Goal: Task Accomplishment & Management: Manage account settings

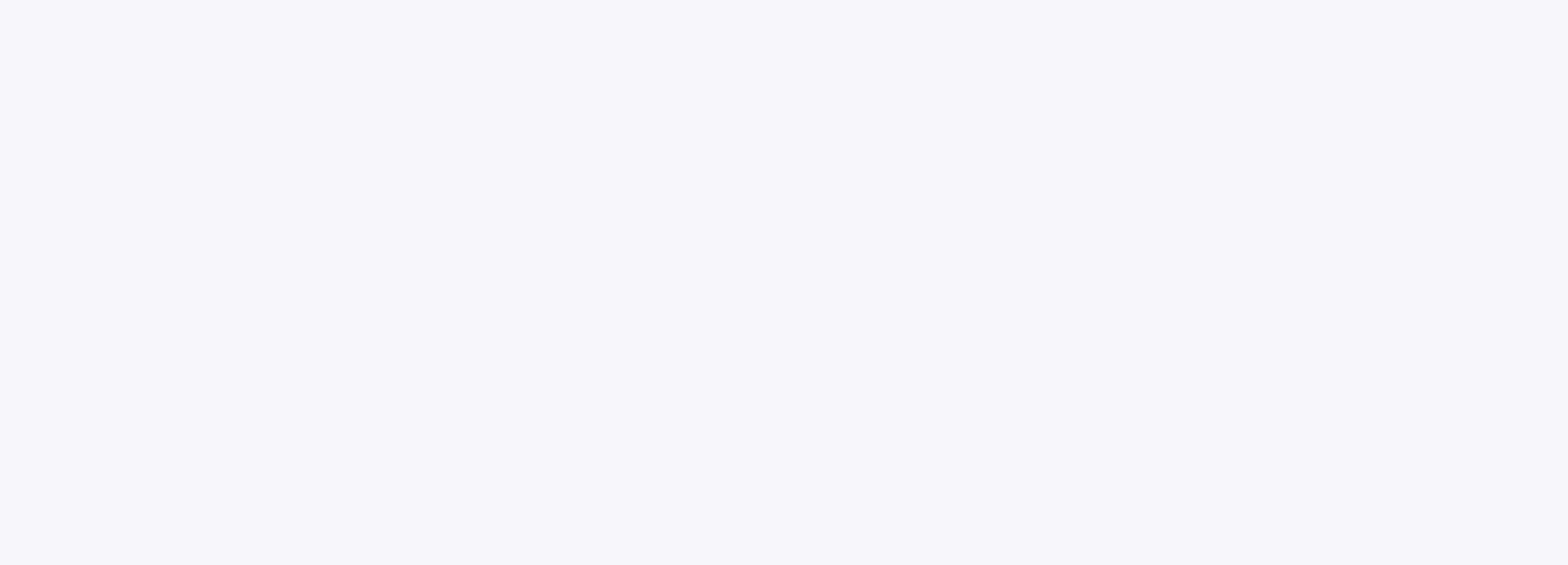
click at [1307, 14] on body at bounding box center [784, 282] width 1568 height 565
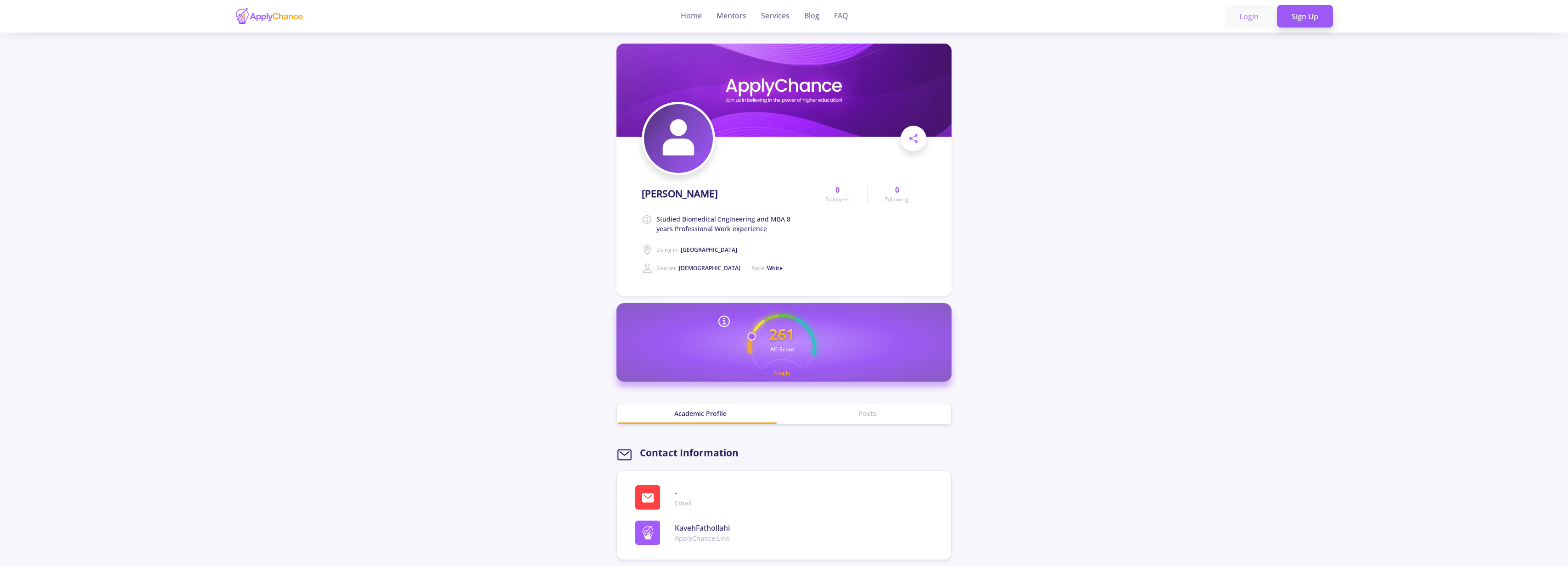
click at [1237, 12] on link "Login" at bounding box center [1249, 17] width 49 height 23
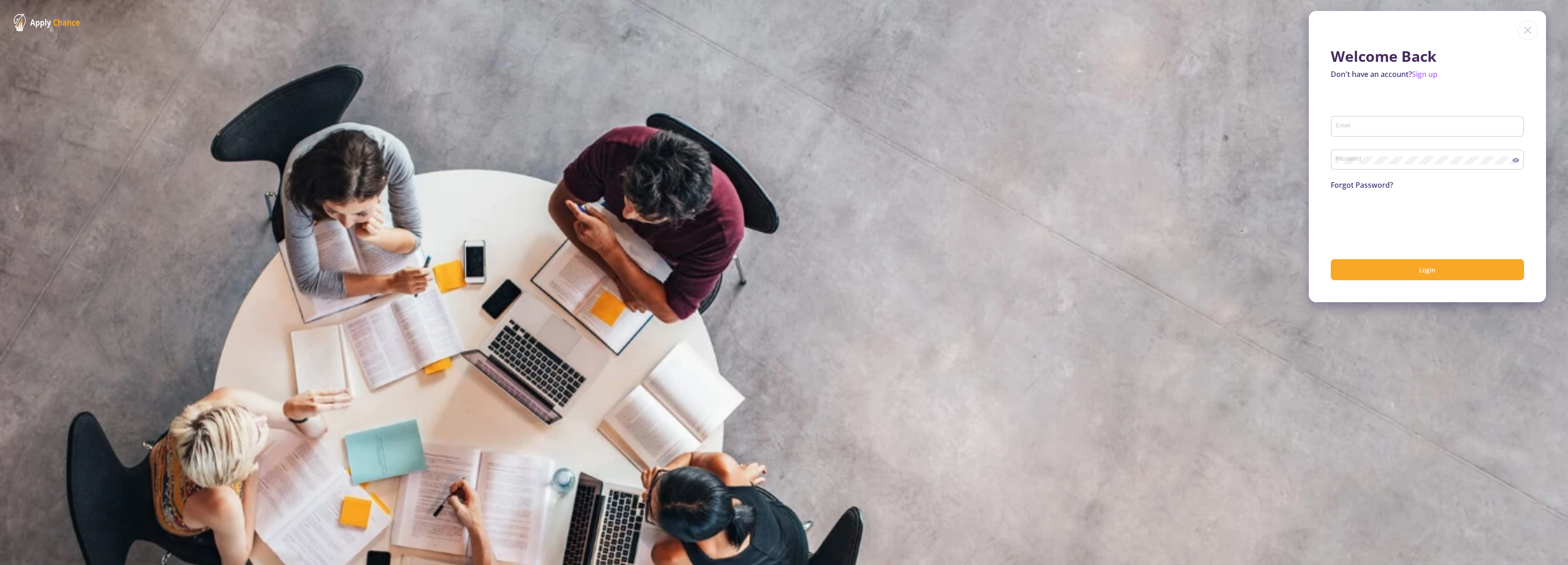
click at [1364, 186] on link "Forgot Password?" at bounding box center [1363, 185] width 63 height 10
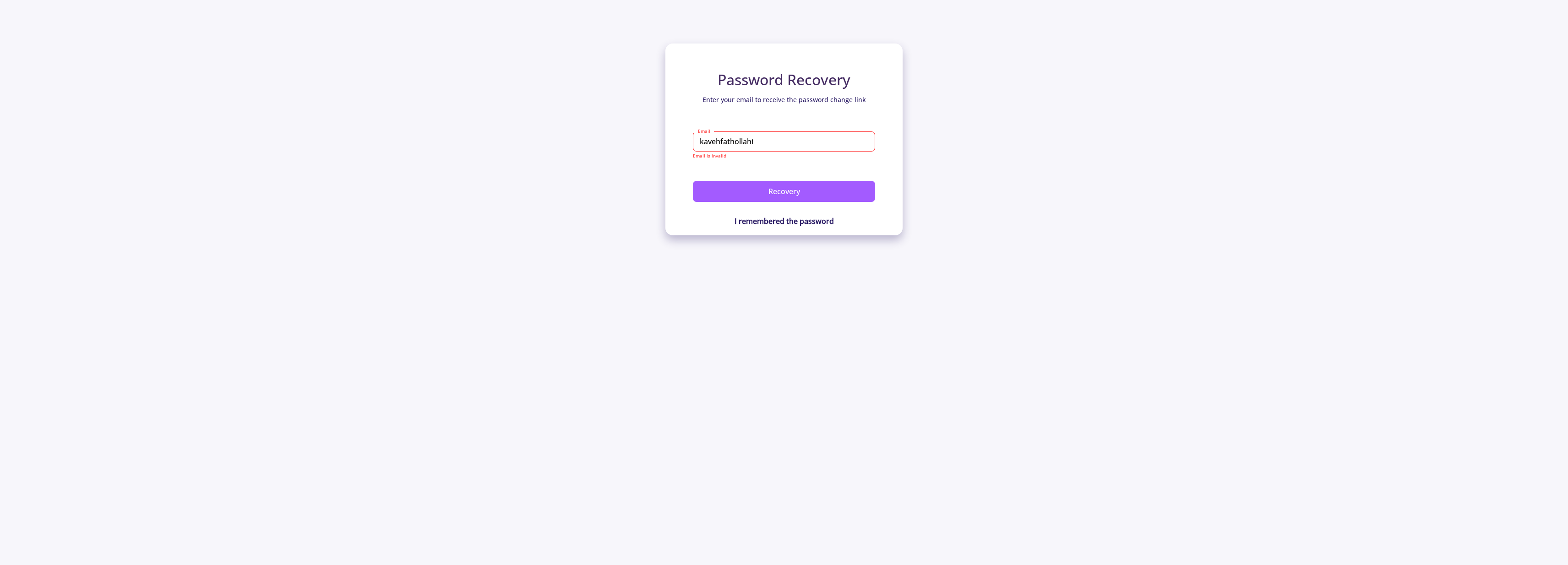
click at [822, 138] on input "kavehfathollahi" at bounding box center [784, 141] width 182 height 20
type input "kavehfathollahi@gmail.com"
click at [784, 181] on button "Recovery" at bounding box center [784, 181] width 182 height 21
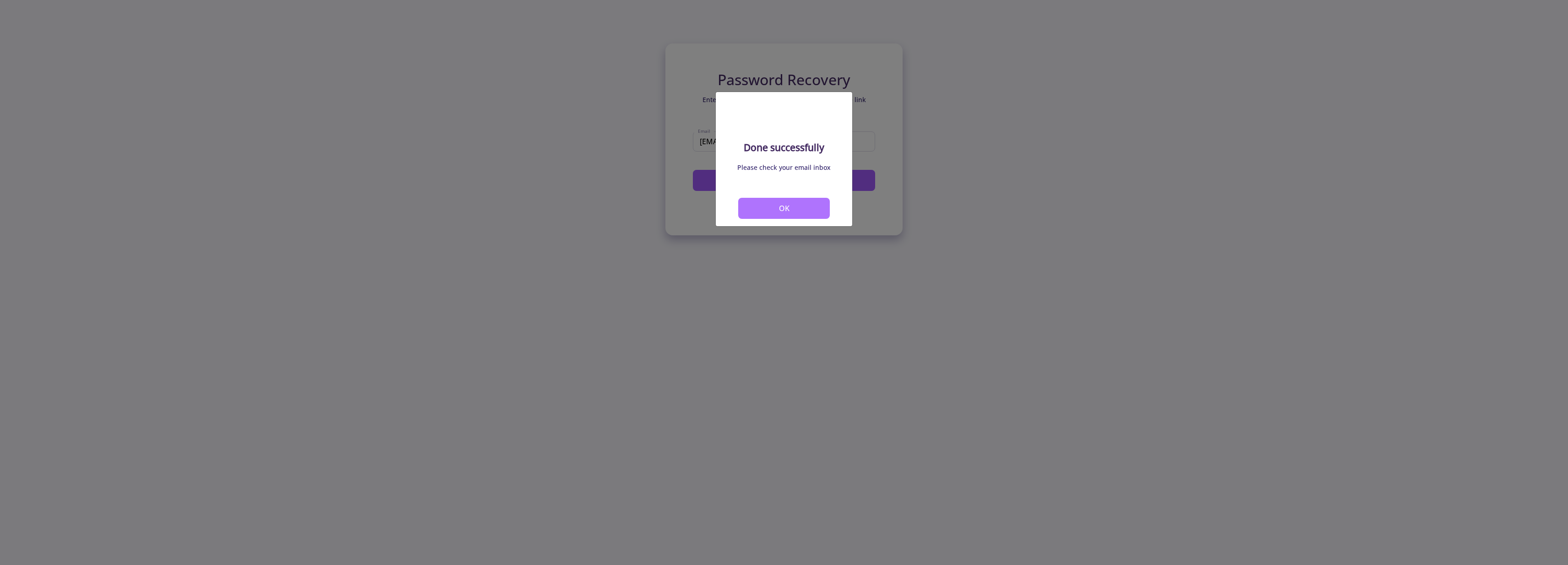
click at [767, 201] on button "OK" at bounding box center [784, 209] width 92 height 21
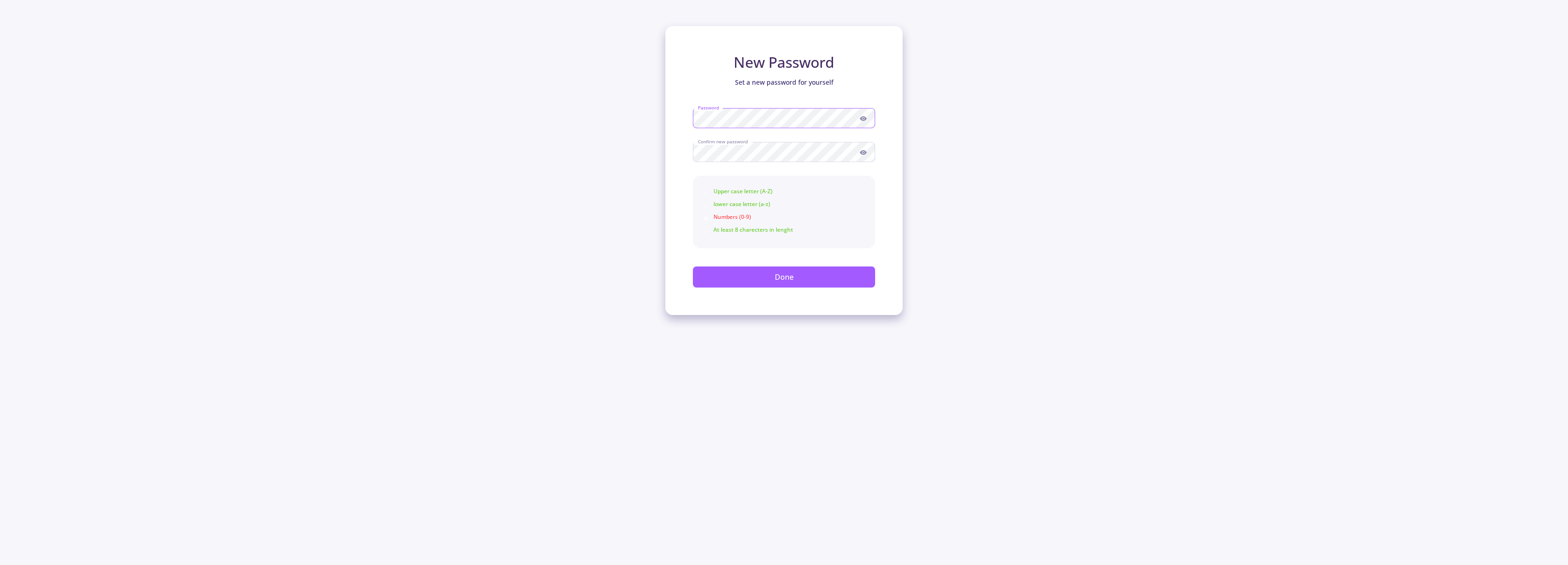
click at [669, 115] on div "New Password Set a new password for yourself Password Confirm new password Uppe…" at bounding box center [784, 171] width 238 height 289
click at [765, 270] on button "Done" at bounding box center [784, 277] width 182 height 21
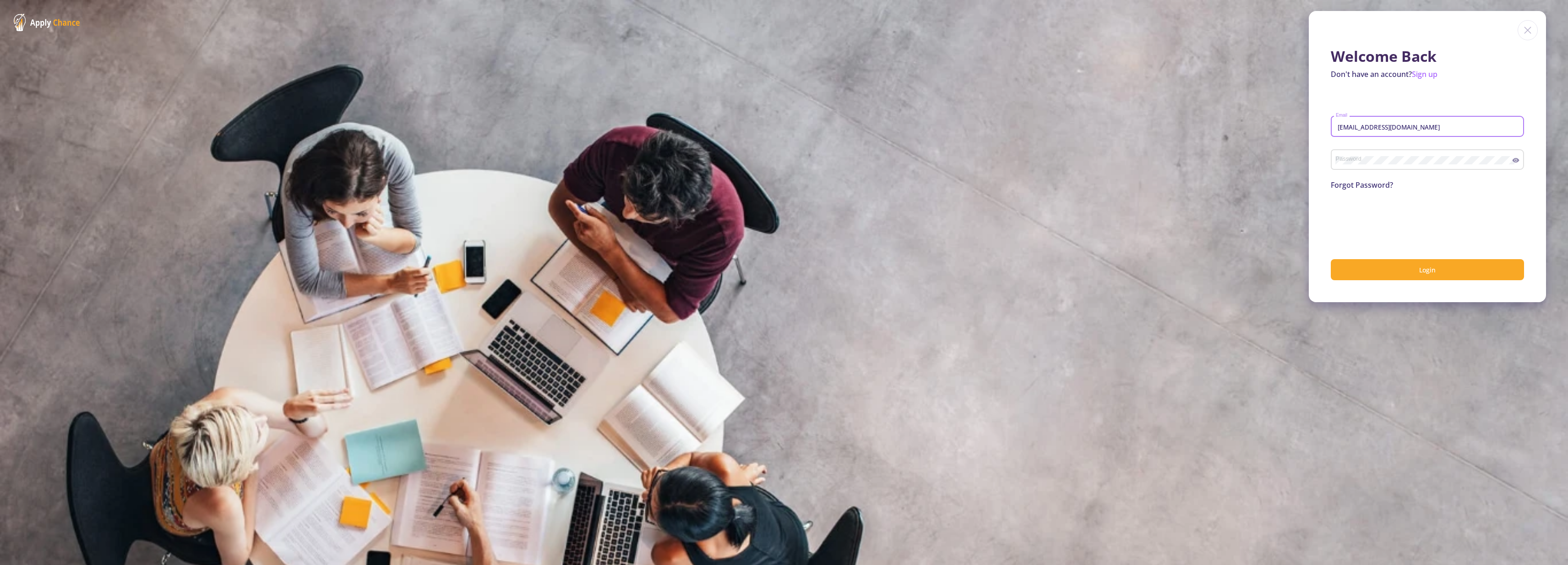
type input "kavehfathollahi@gmail.com"
click at [1428, 270] on button "Login" at bounding box center [1428, 270] width 193 height 21
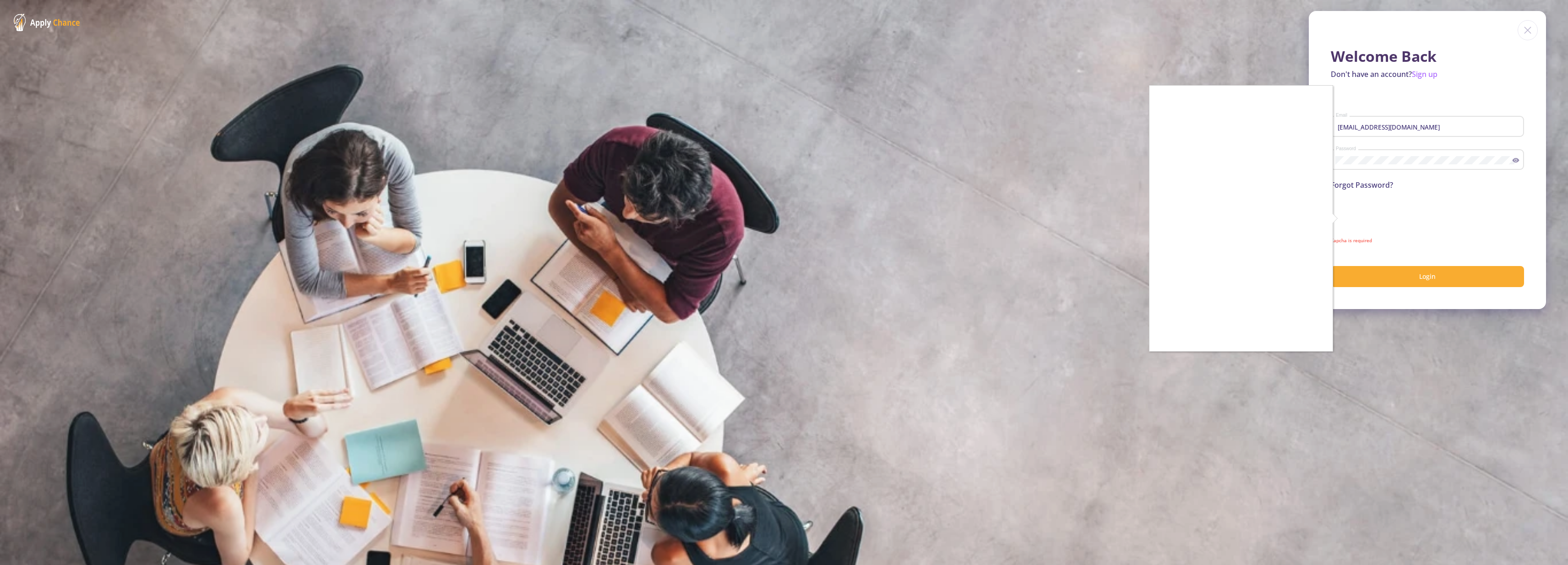
click at [1410, 277] on div at bounding box center [784, 282] width 1568 height 565
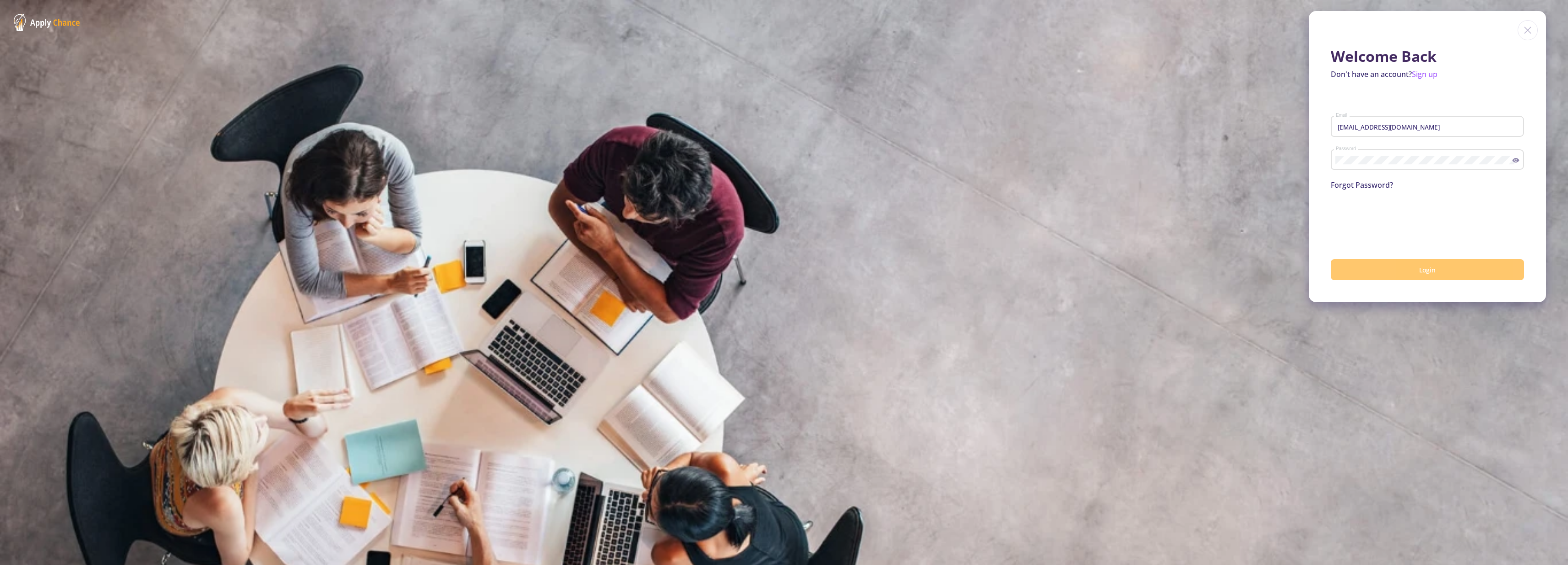
click at [1394, 275] on button "Login" at bounding box center [1428, 270] width 193 height 21
click at [1414, 265] on button "submit" at bounding box center [1428, 270] width 193 height 21
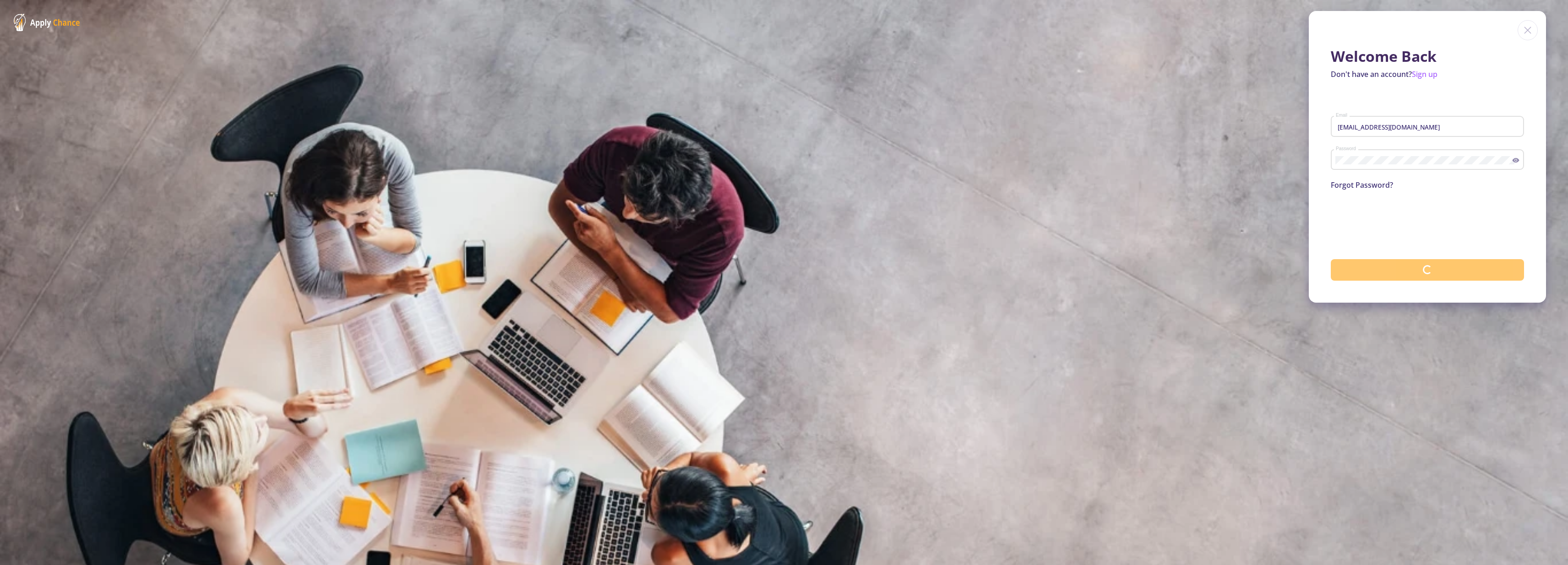
click at [1414, 265] on button "submit" at bounding box center [1428, 270] width 193 height 21
click at [1413, 266] on button "submit" at bounding box center [1428, 270] width 193 height 21
click at [1377, 128] on input "Email" at bounding box center [1429, 127] width 187 height 8
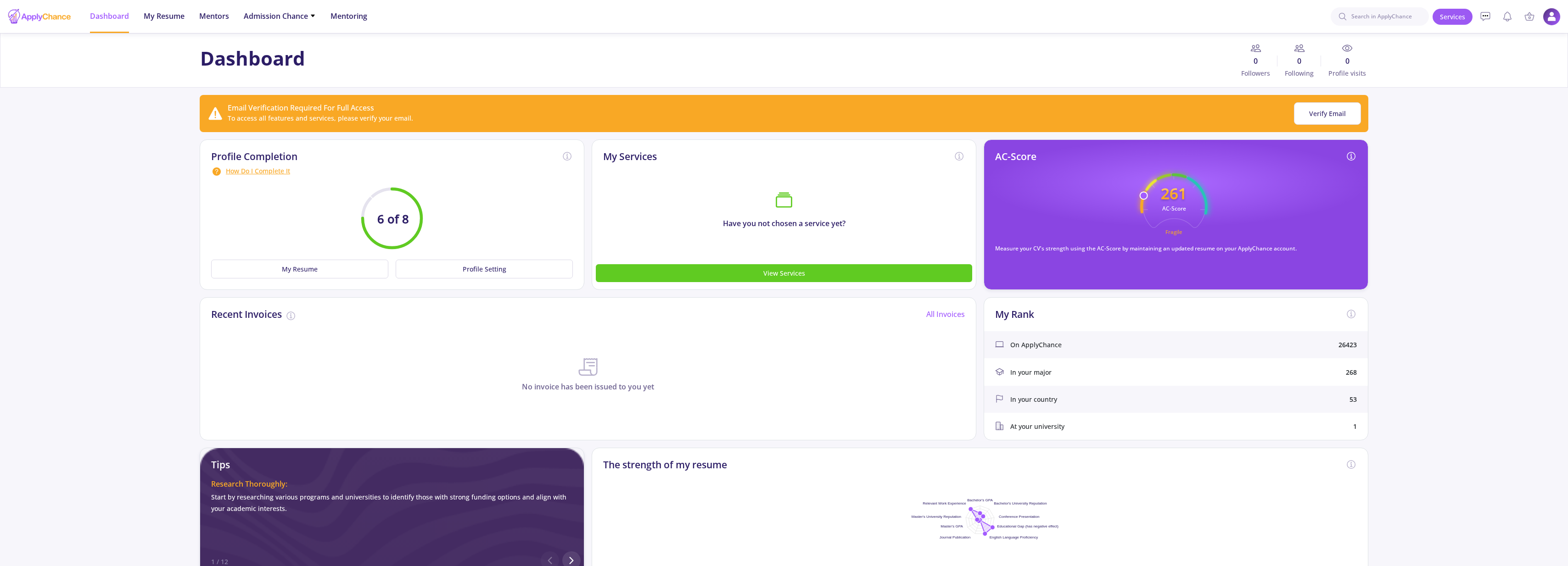
click at [1548, 17] on img at bounding box center [1551, 17] width 18 height 18
click at [1497, 93] on link "Profile Settings" at bounding box center [1506, 89] width 109 height 18
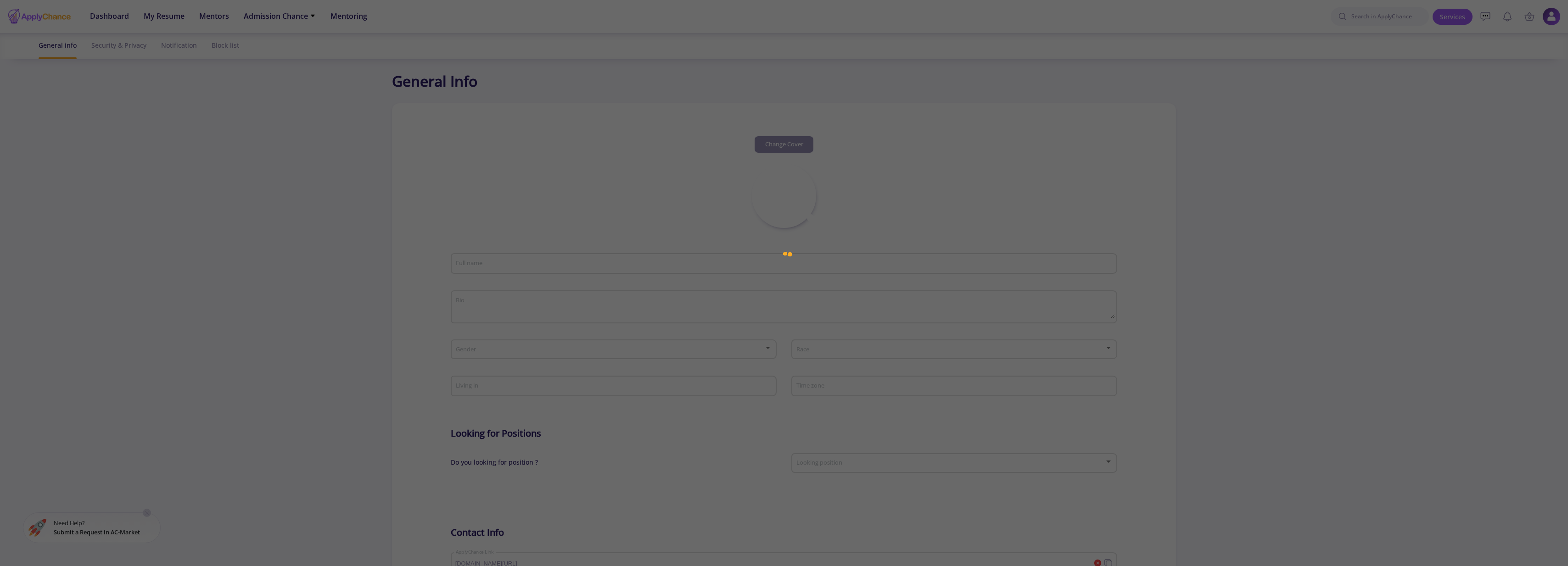
type input "Kaveh Fathollahi"
type textarea "Studied Biomedical Engineering and MBA 8 years Professional Work experience"
type input "Germany"
type input "(UTC+01:00) Brussels, Copenhagen, Madrid, Paris"
type input "KavehFathollahi"
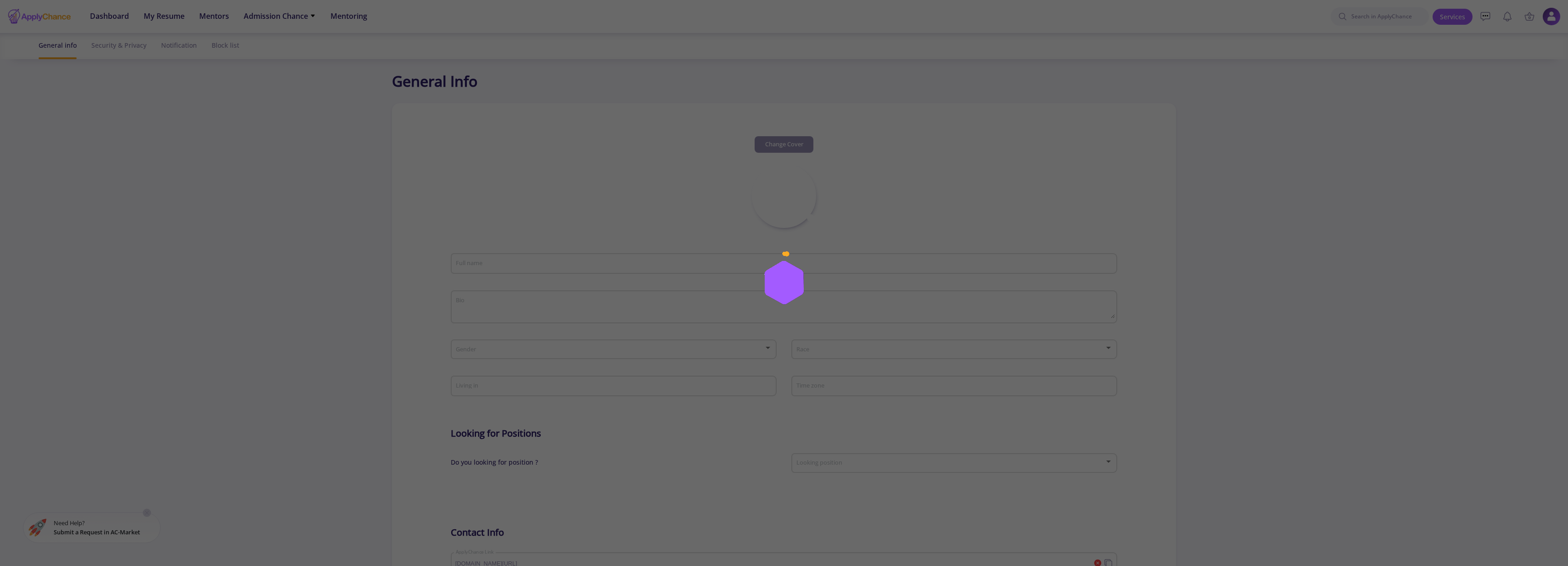
type input "kavehfathollahi@gmail.com"
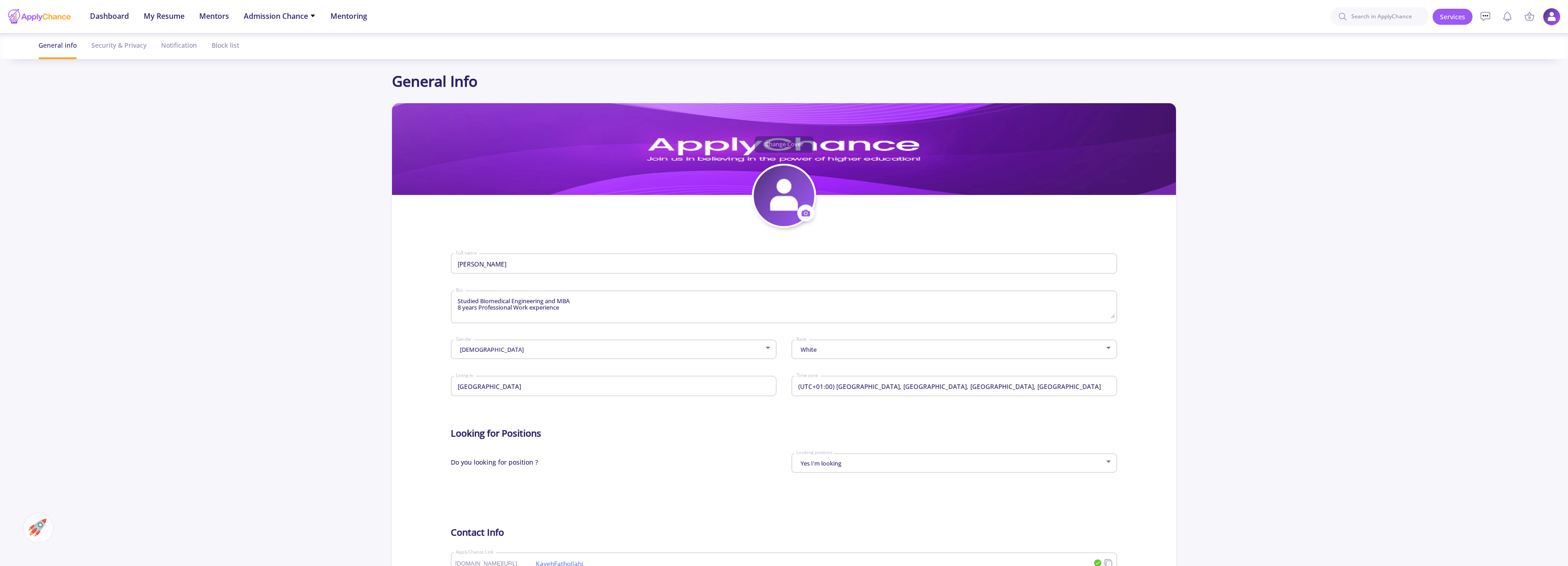
click at [1545, 17] on img at bounding box center [1551, 17] width 18 height 18
click at [1313, 178] on app-general-setting "General Info Change Cover Change cover Remove cover Change photo Remove photo K…" at bounding box center [784, 396] width 1568 height 652
click at [1558, 18] on img at bounding box center [1551, 17] width 18 height 18
click at [1490, 88] on link "Profile Settings" at bounding box center [1506, 89] width 109 height 18
click at [1558, 14] on img at bounding box center [1551, 17] width 18 height 18
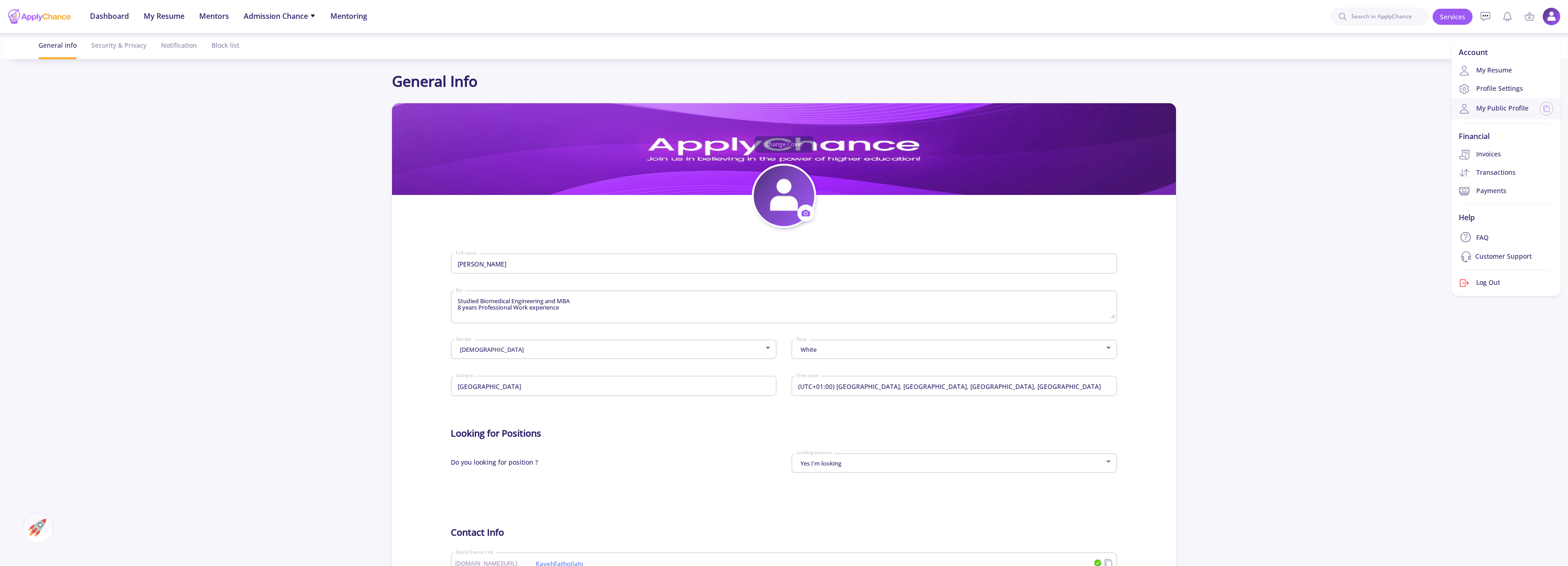
click at [1489, 104] on link "My Public Profile" at bounding box center [1494, 108] width 69 height 11
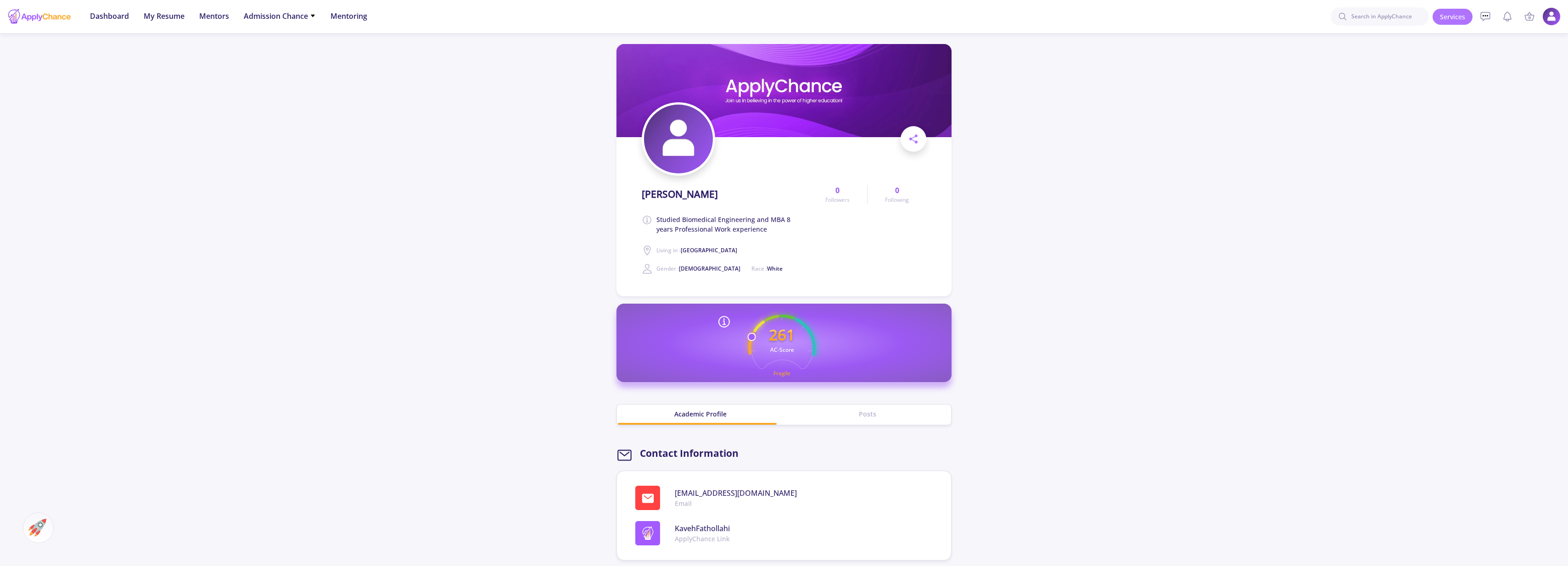
click at [1441, 21] on link "Services" at bounding box center [1452, 17] width 40 height 16
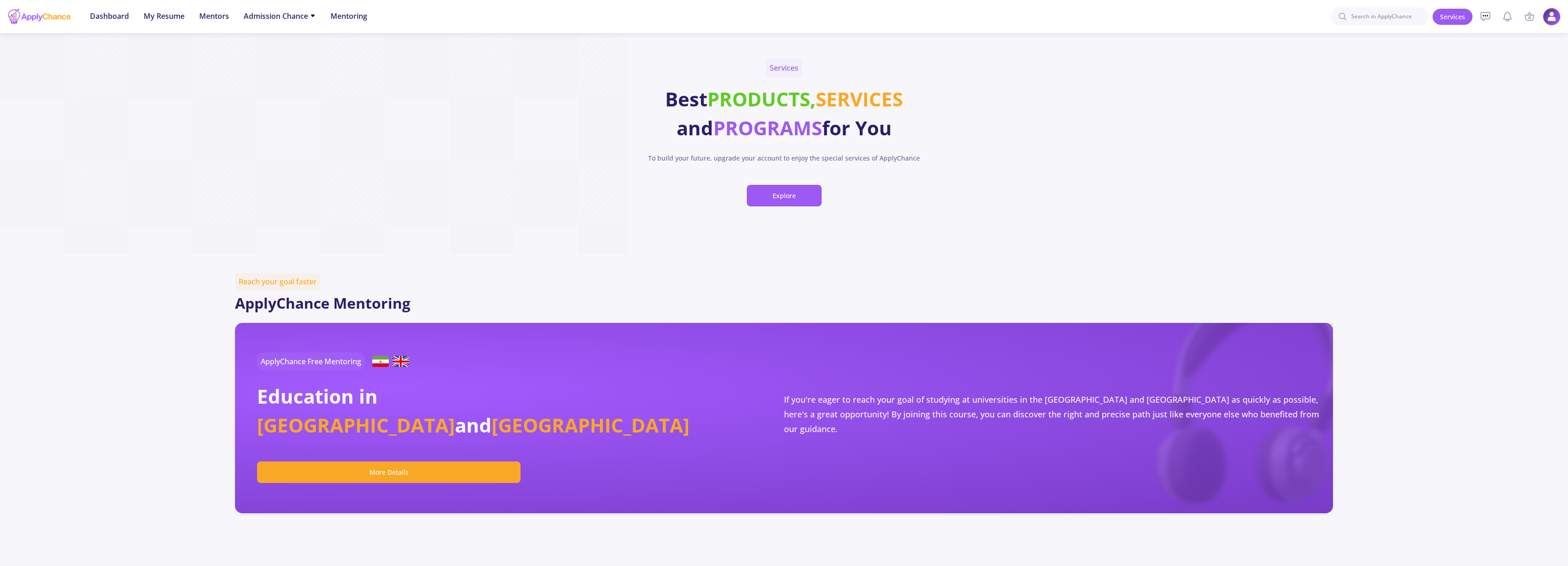
click at [1546, 13] on img at bounding box center [1551, 17] width 18 height 18
click at [1495, 259] on link "Customer Support" at bounding box center [1506, 257] width 109 height 18
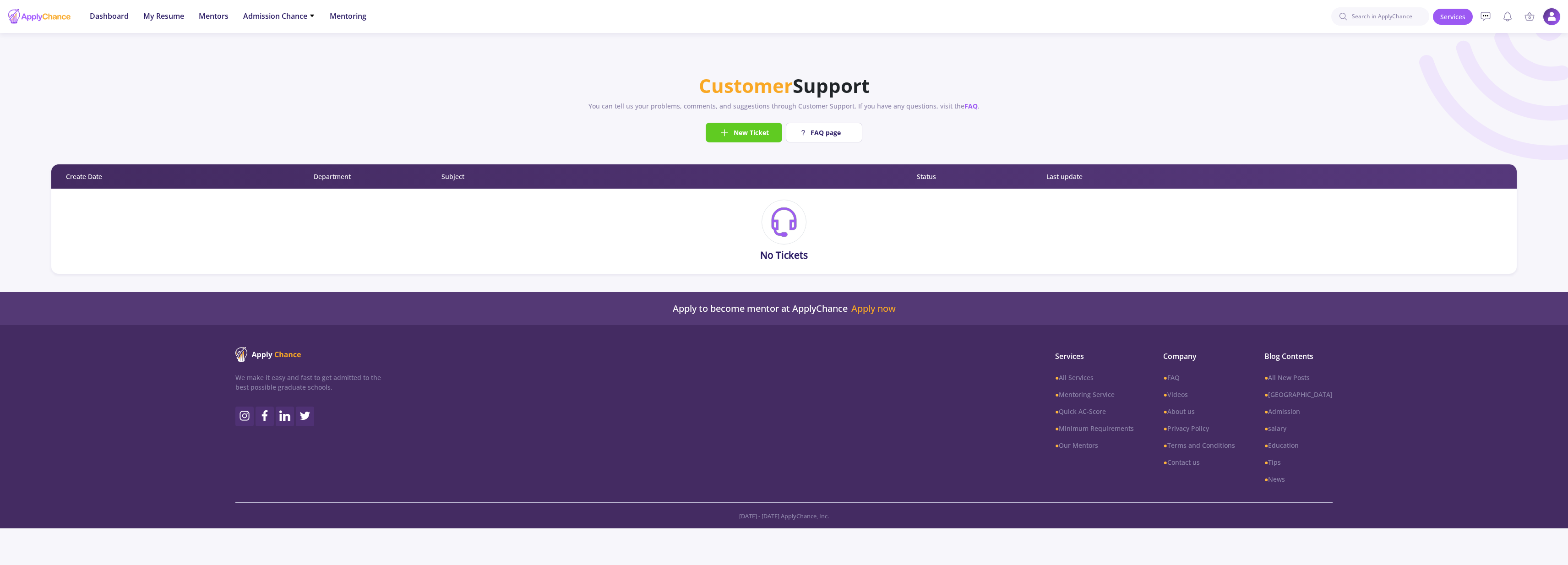
click at [1555, 18] on img at bounding box center [1552, 16] width 18 height 18
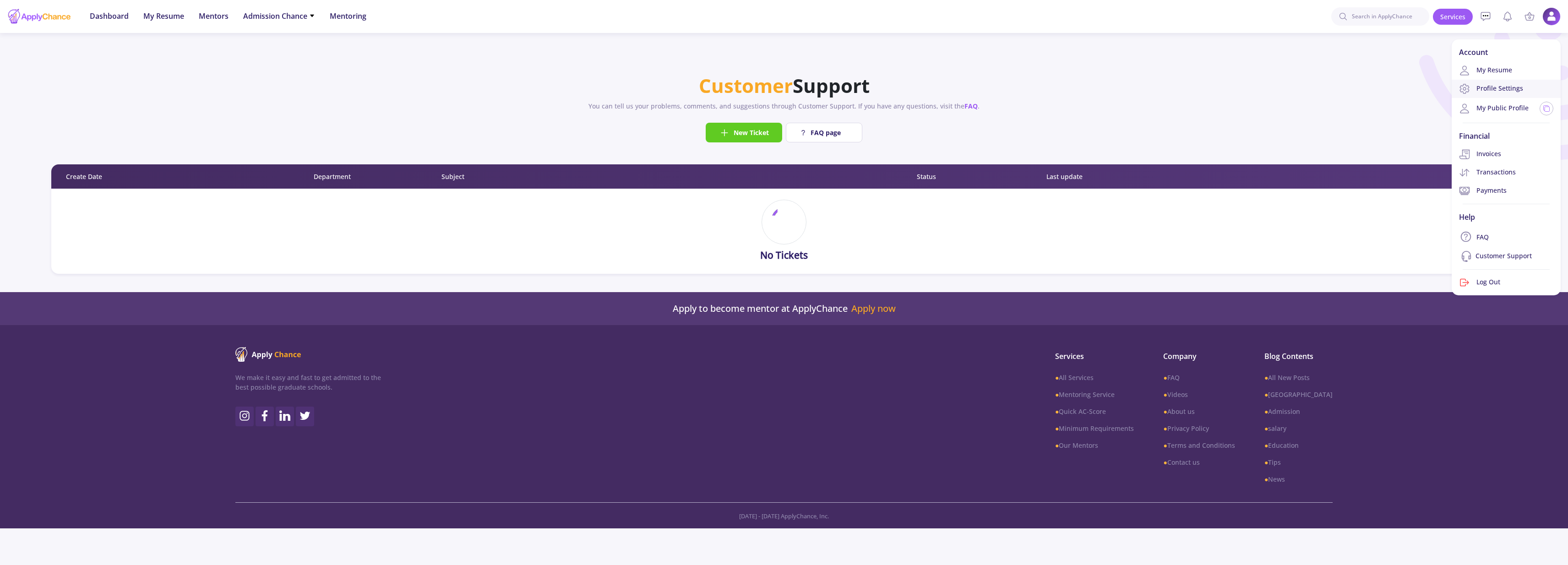
click at [1501, 91] on link "Profile Settings" at bounding box center [1506, 89] width 109 height 18
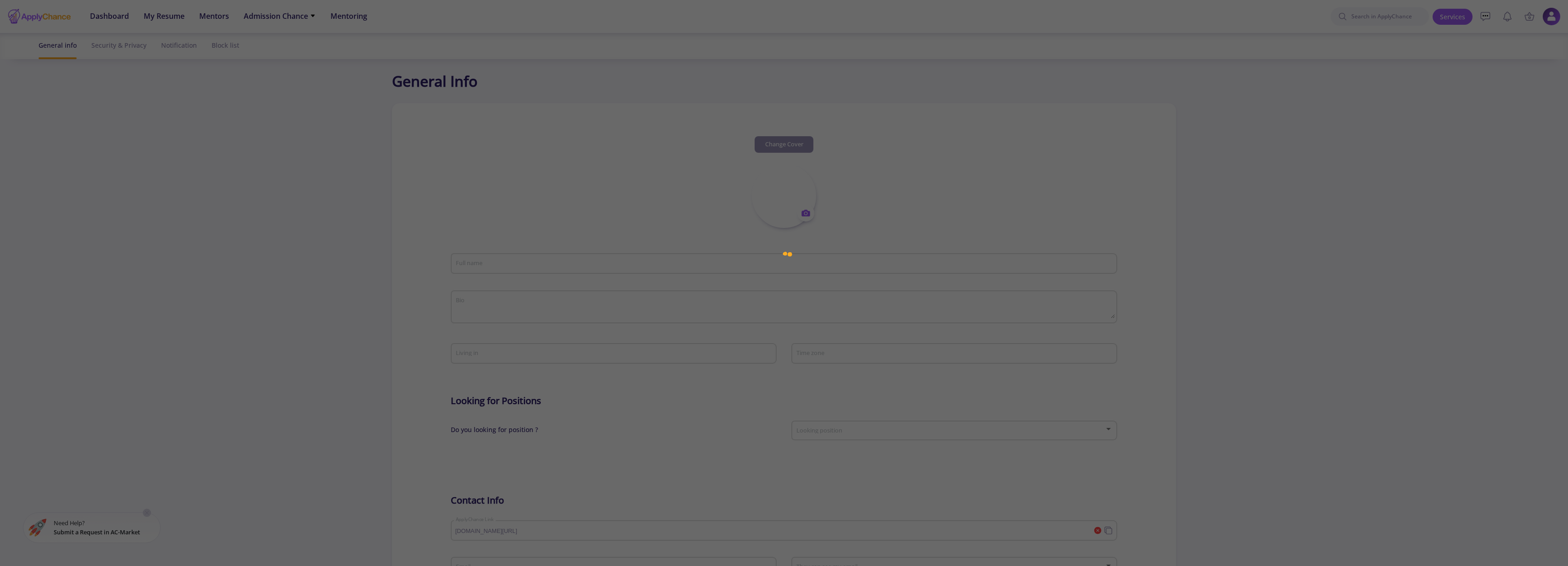
type input "Kaveh Fathollahi"
type textarea "Studied Biomedical Engineering and MBA 8 years Professional Work experience"
type input "Germany"
type input "(UTC+01:00) Brussels, Copenhagen, Madrid, Paris"
type input "KavehFathollahi"
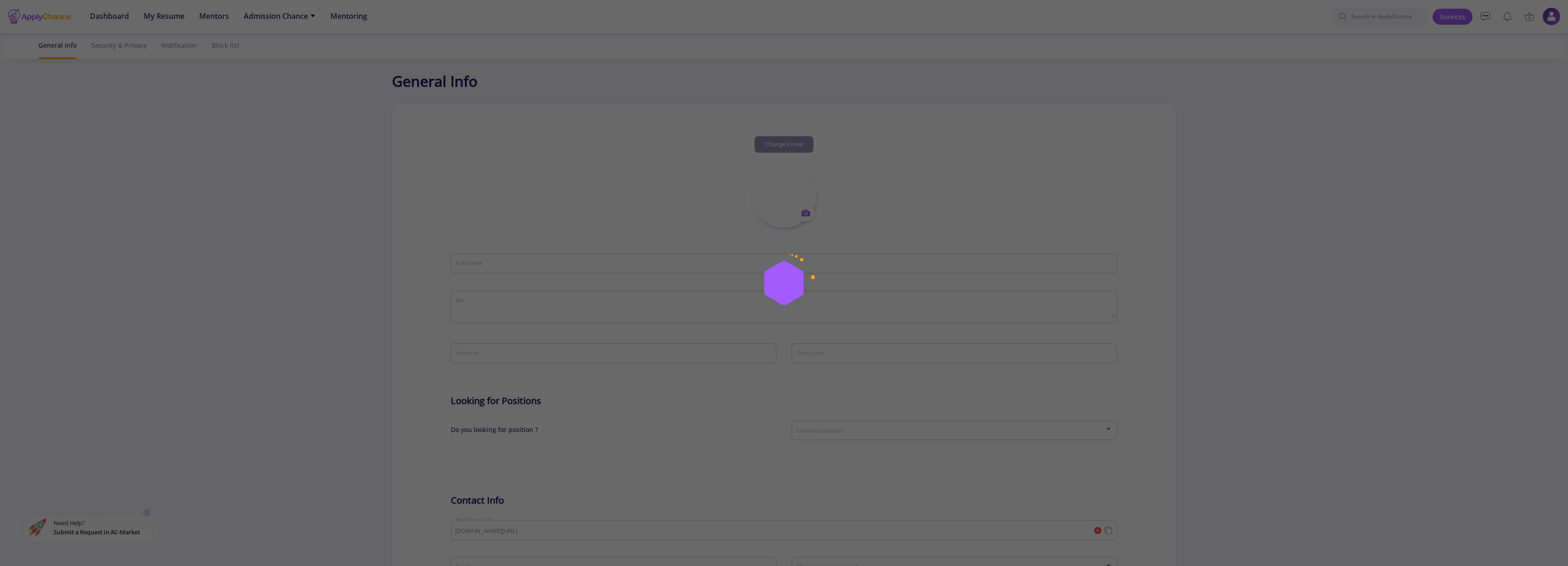
type input "kavehfathollahi@gmail.com"
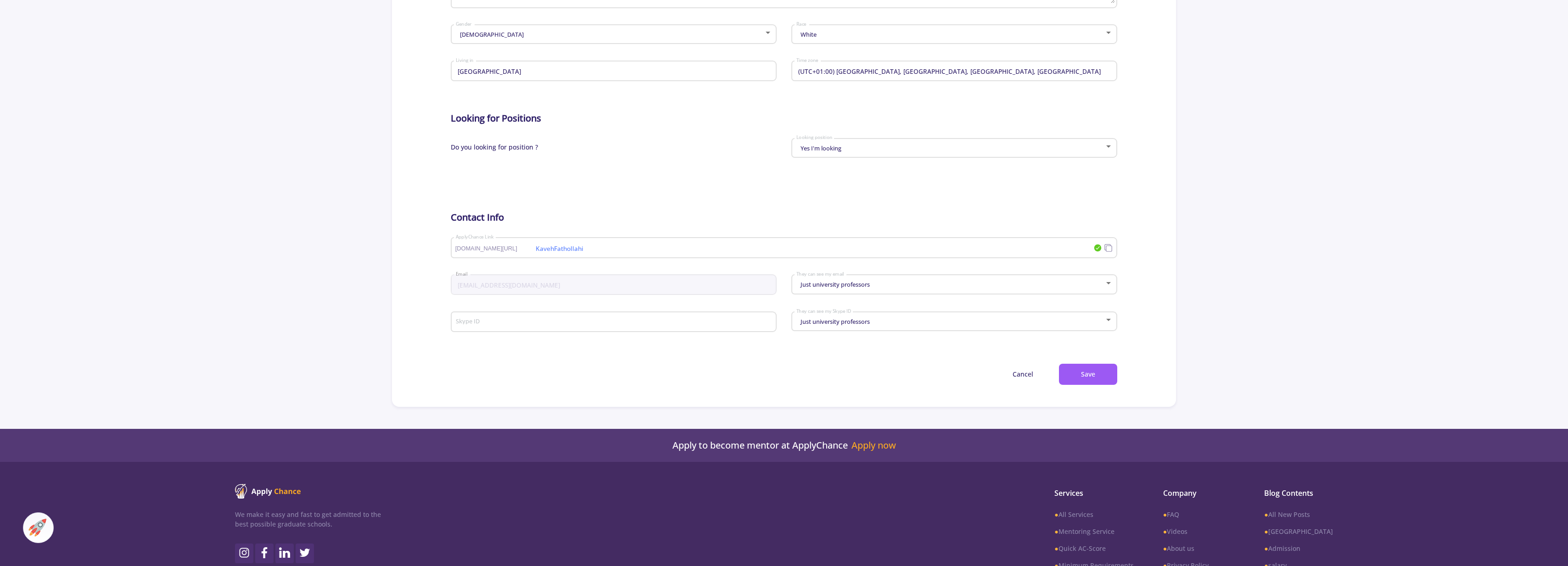
scroll to position [180, 0]
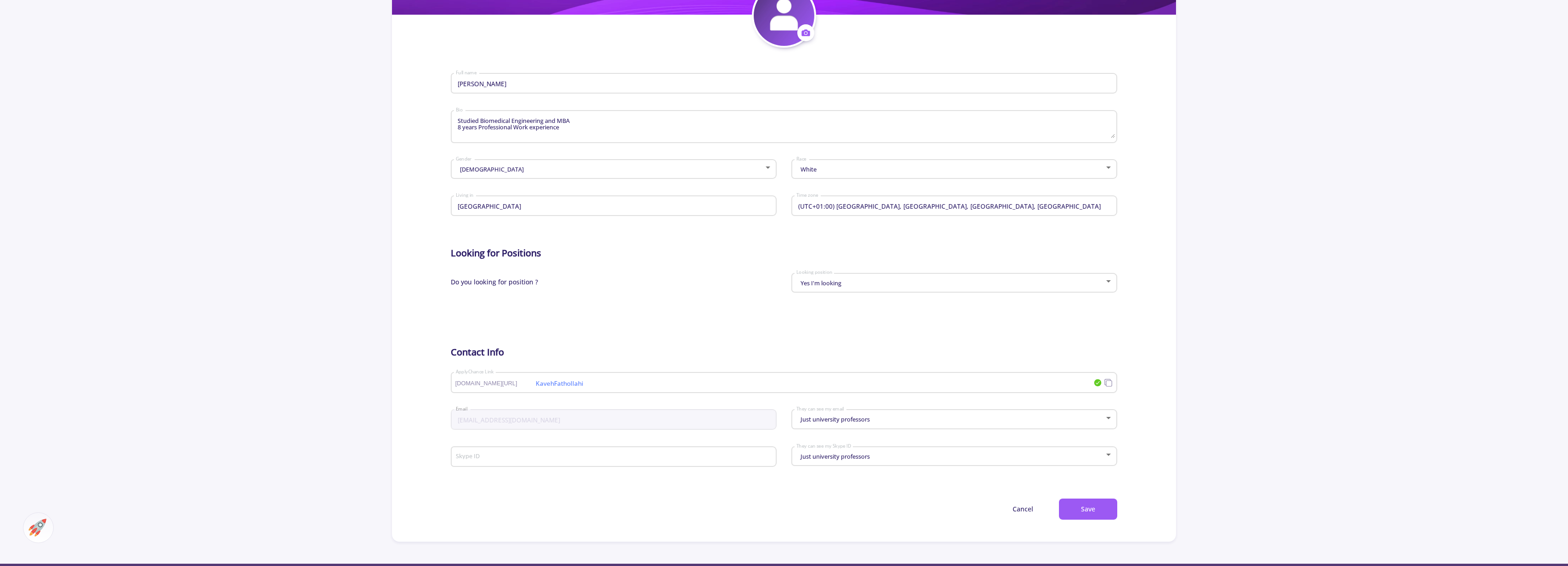
click at [1083, 280] on div "Yes I'm looking" at bounding box center [951, 283] width 309 height 7
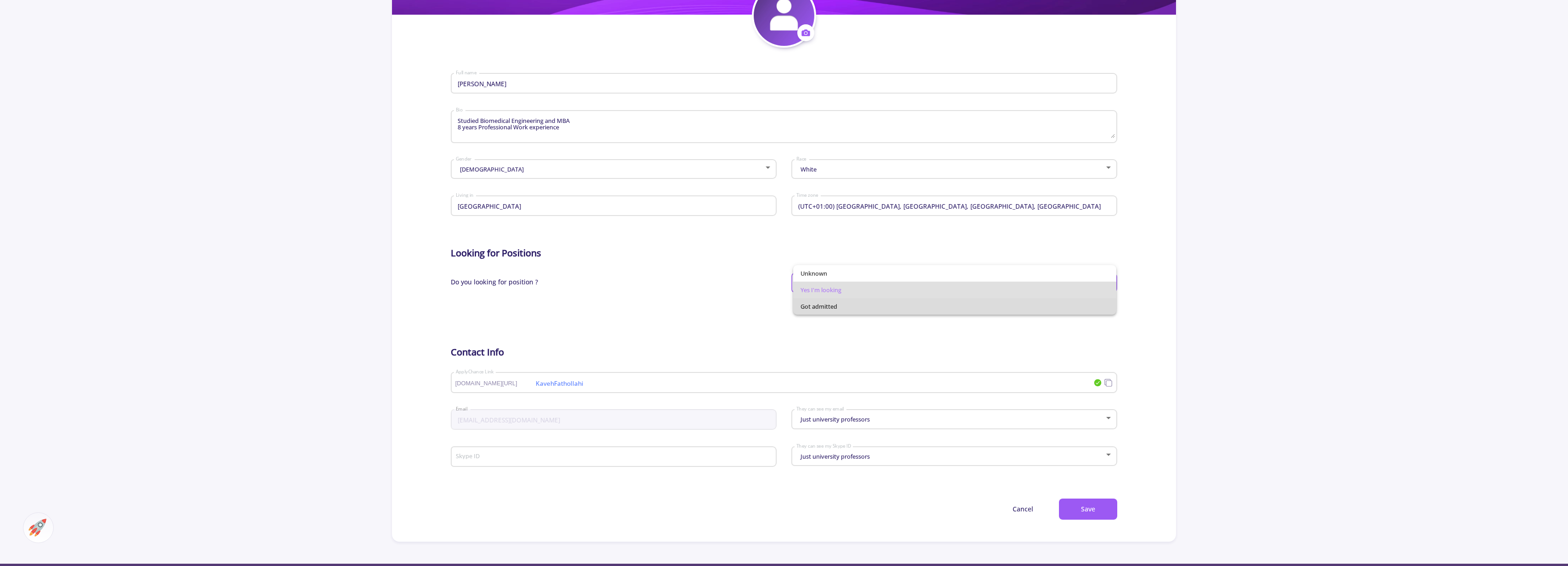
click at [851, 308] on span "Got admitted" at bounding box center [955, 307] width 309 height 17
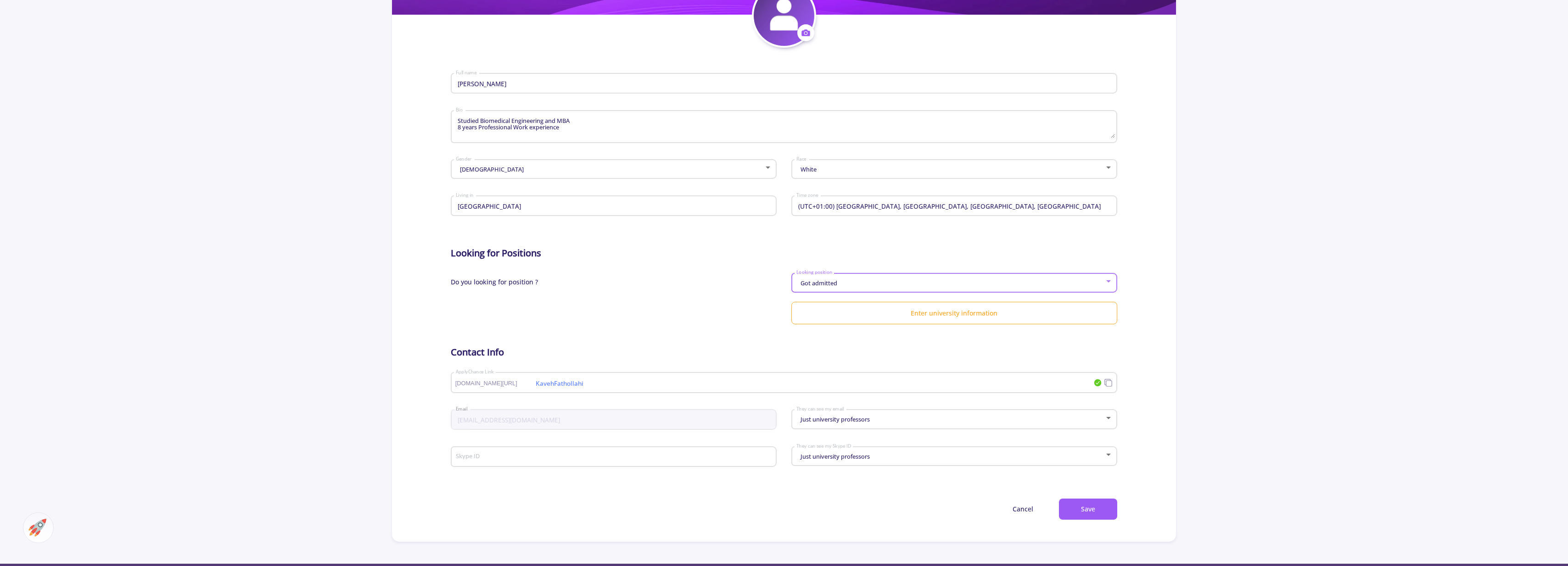
scroll to position [55, 0]
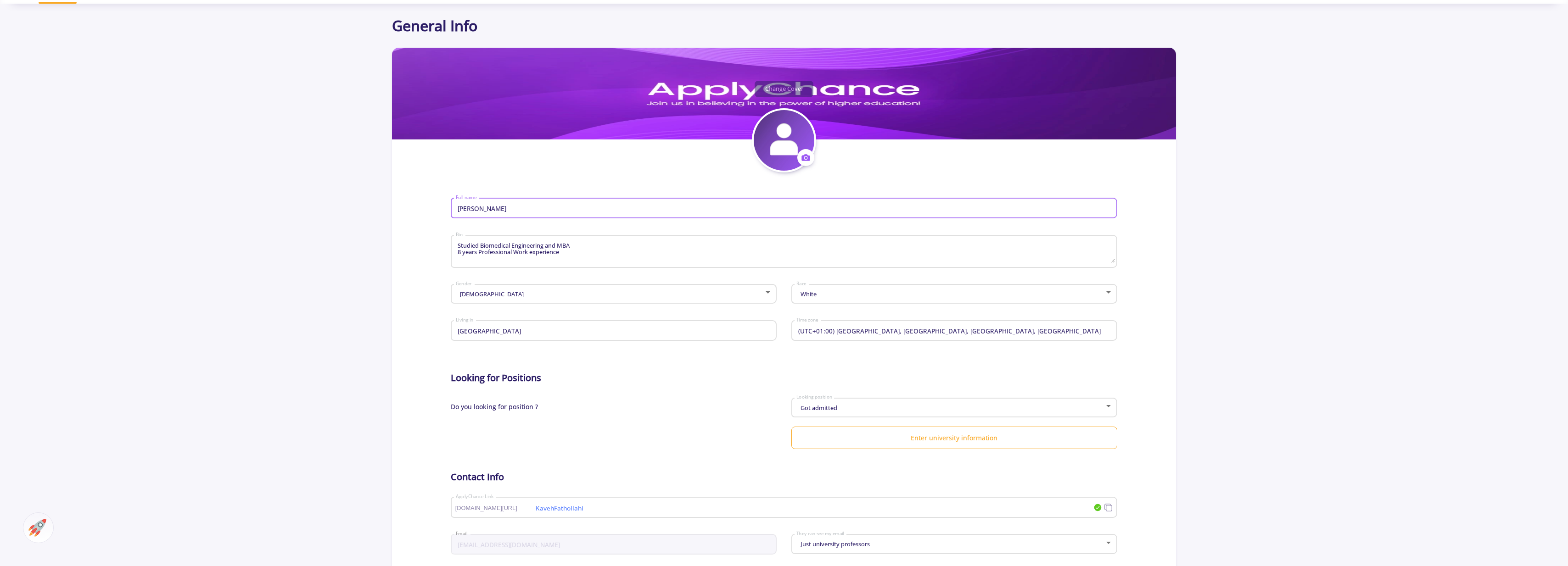
drag, startPoint x: 528, startPoint y: 207, endPoint x: 428, endPoint y: 206, distance: 100.0
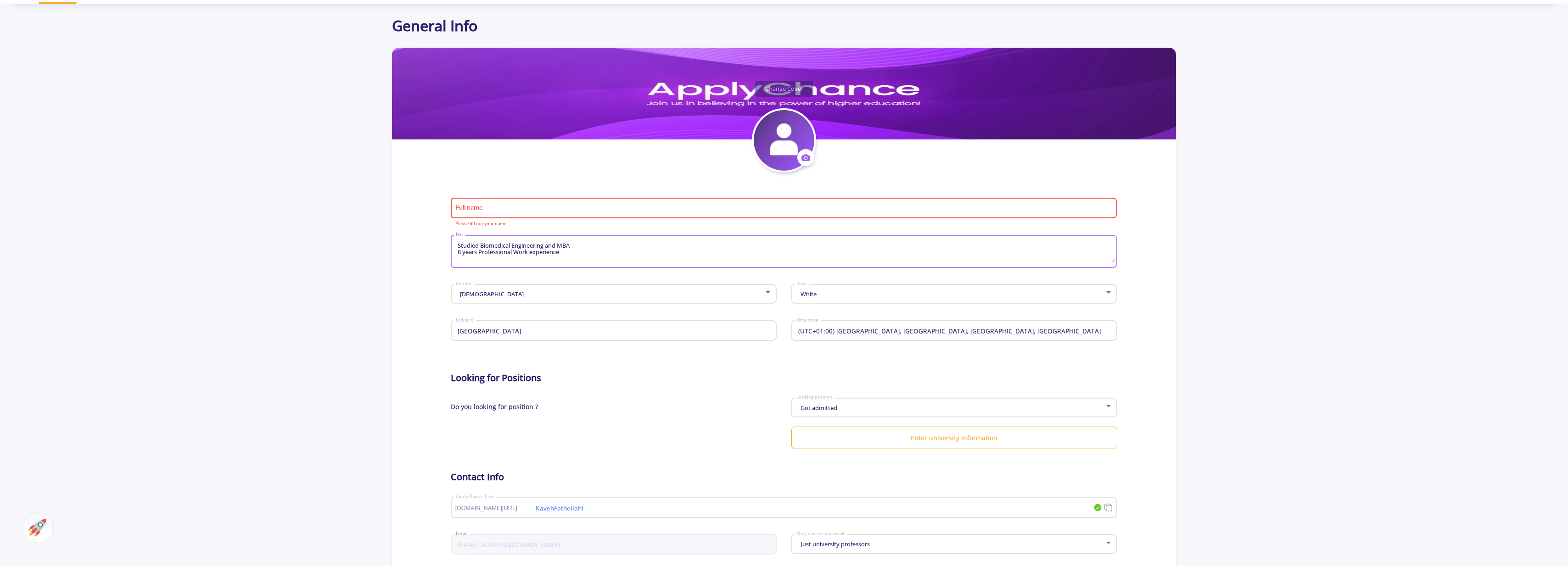
drag, startPoint x: 606, startPoint y: 262, endPoint x: 441, endPoint y: 239, distance: 166.6
click at [441, 239] on section "Change Cover Change cover Remove cover Change photo Remove photo Full name Plea…" at bounding box center [784, 357] width 784 height 619
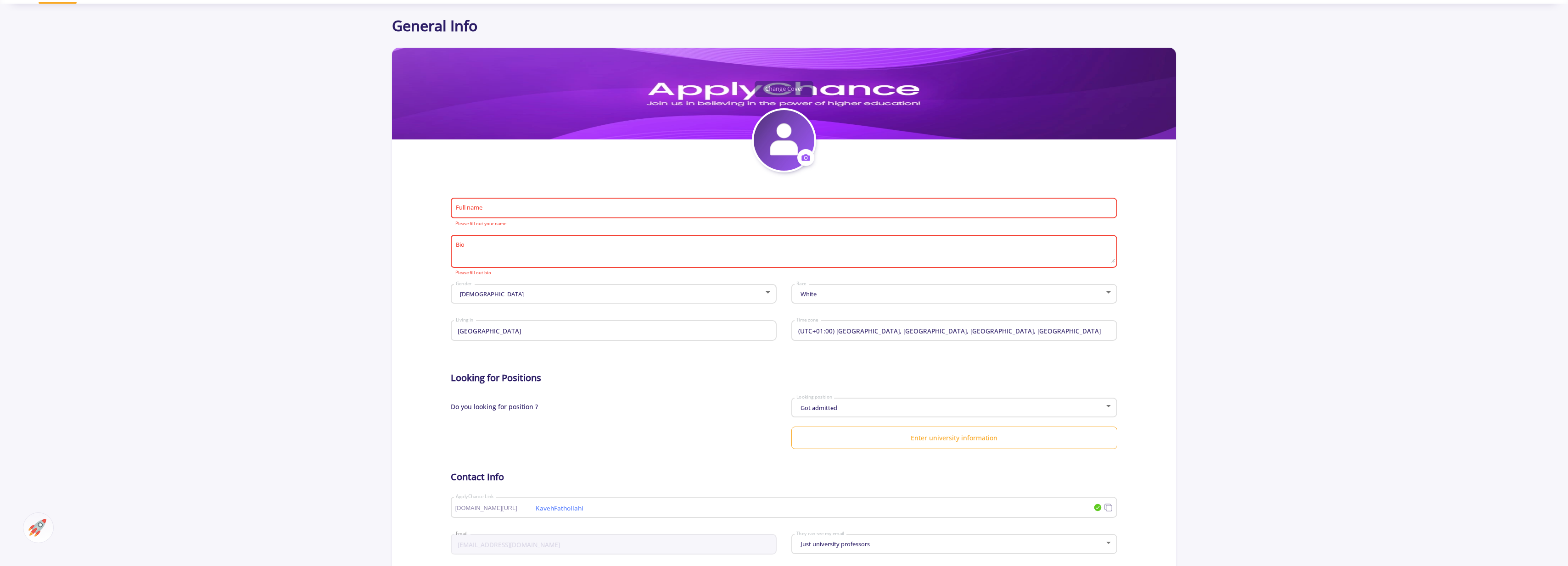
click at [485, 291] on div "Male Gender" at bounding box center [614, 293] width 317 height 23
click at [395, 264] on div at bounding box center [784, 283] width 1568 height 566
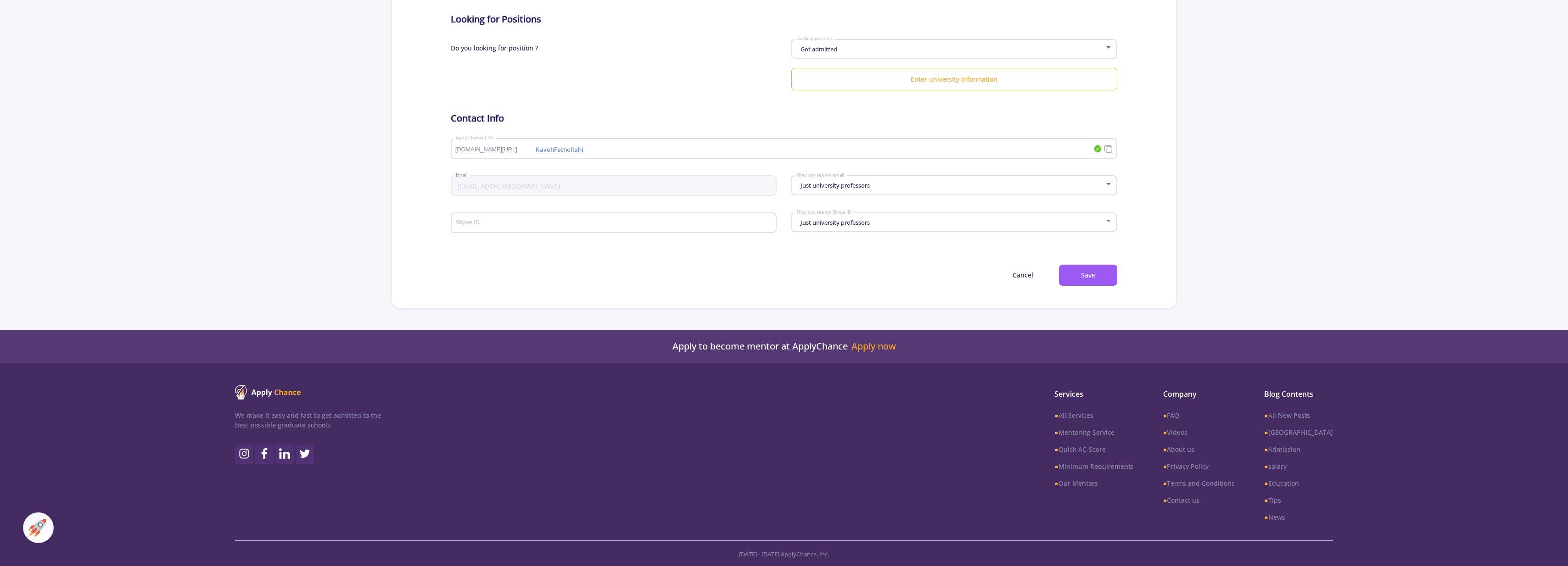
scroll to position [0, 0]
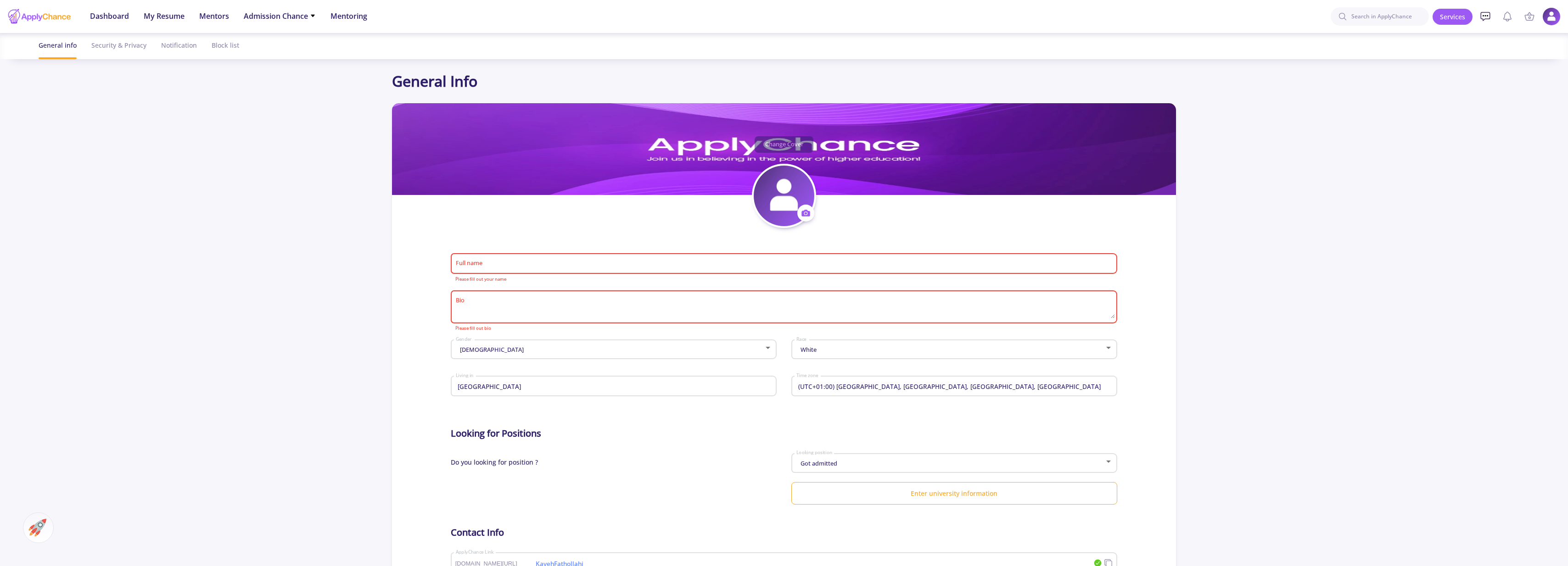
click at [1489, 20] on icon at bounding box center [1485, 16] width 11 height 11
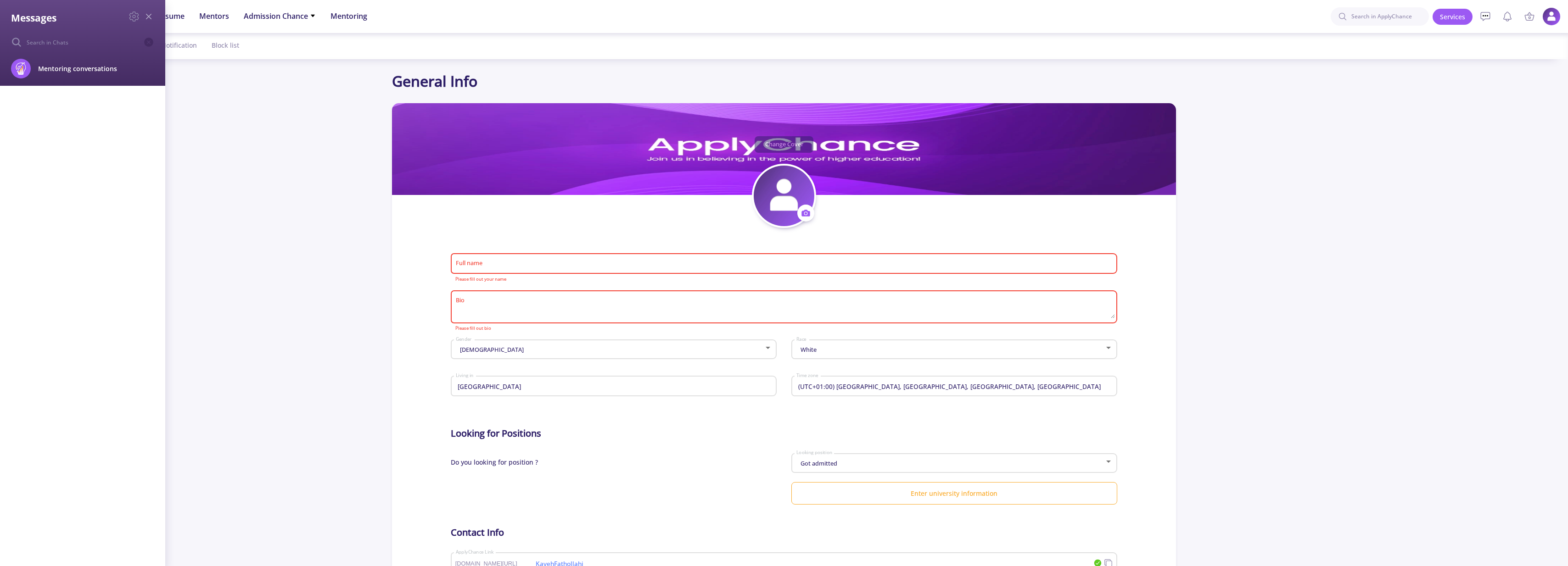
click at [150, 13] on icon at bounding box center [148, 16] width 11 height 11
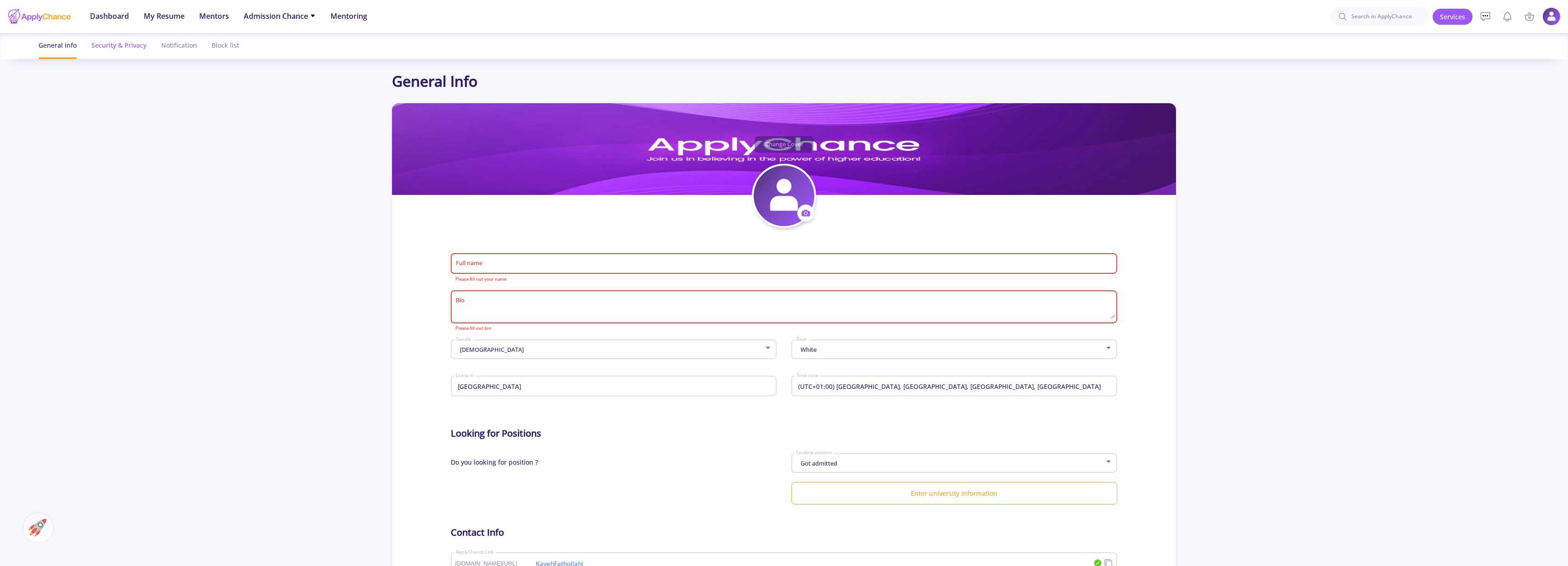
click at [116, 42] on div "Security & Privacy" at bounding box center [119, 45] width 55 height 24
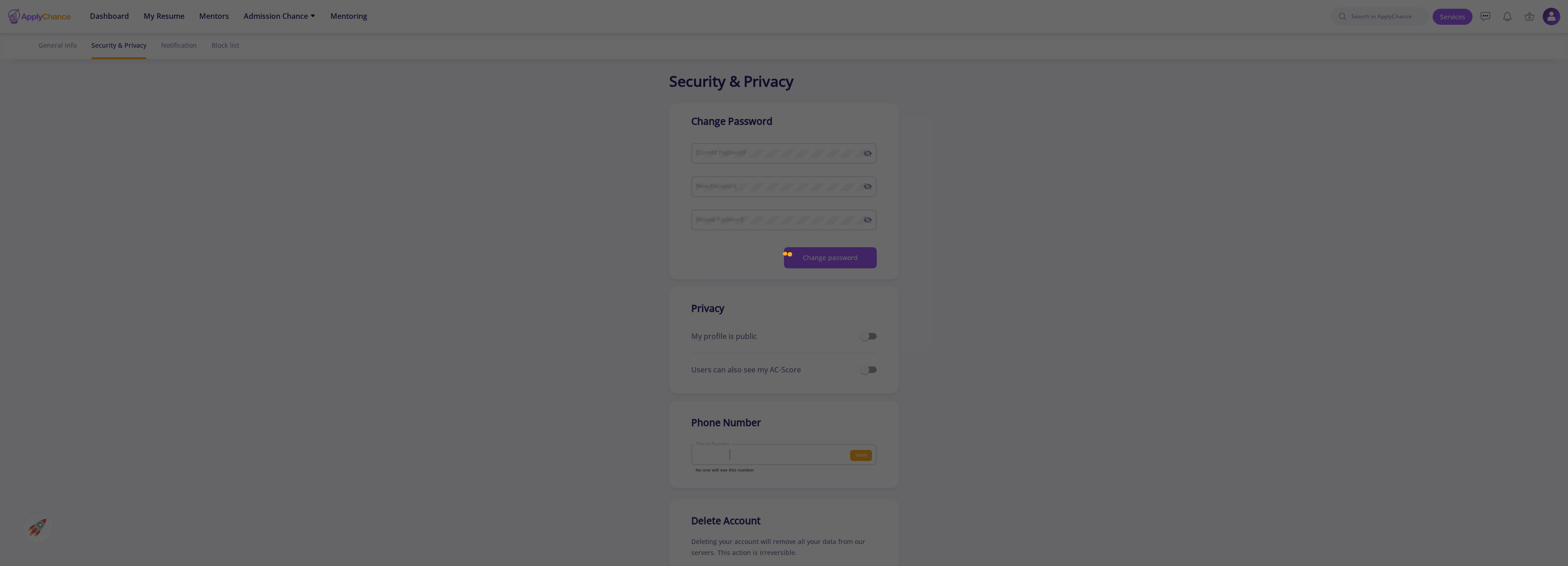
checkbox input "true"
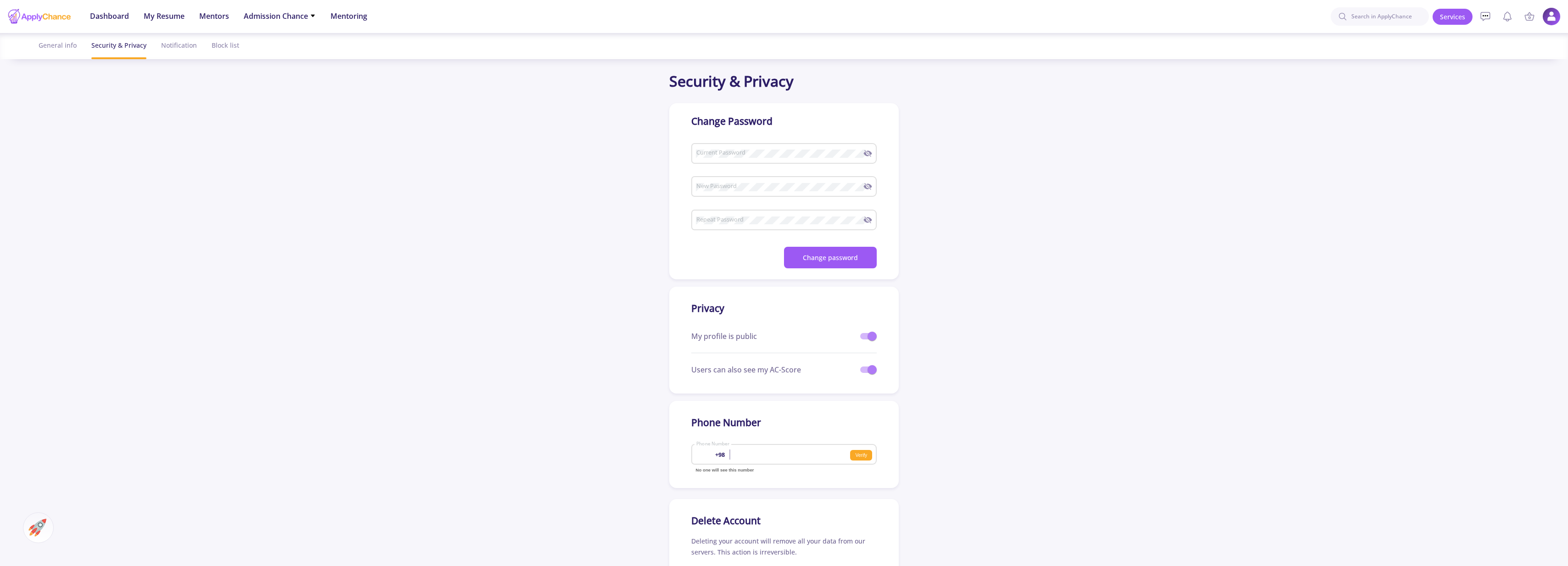
scroll to position [281, 0]
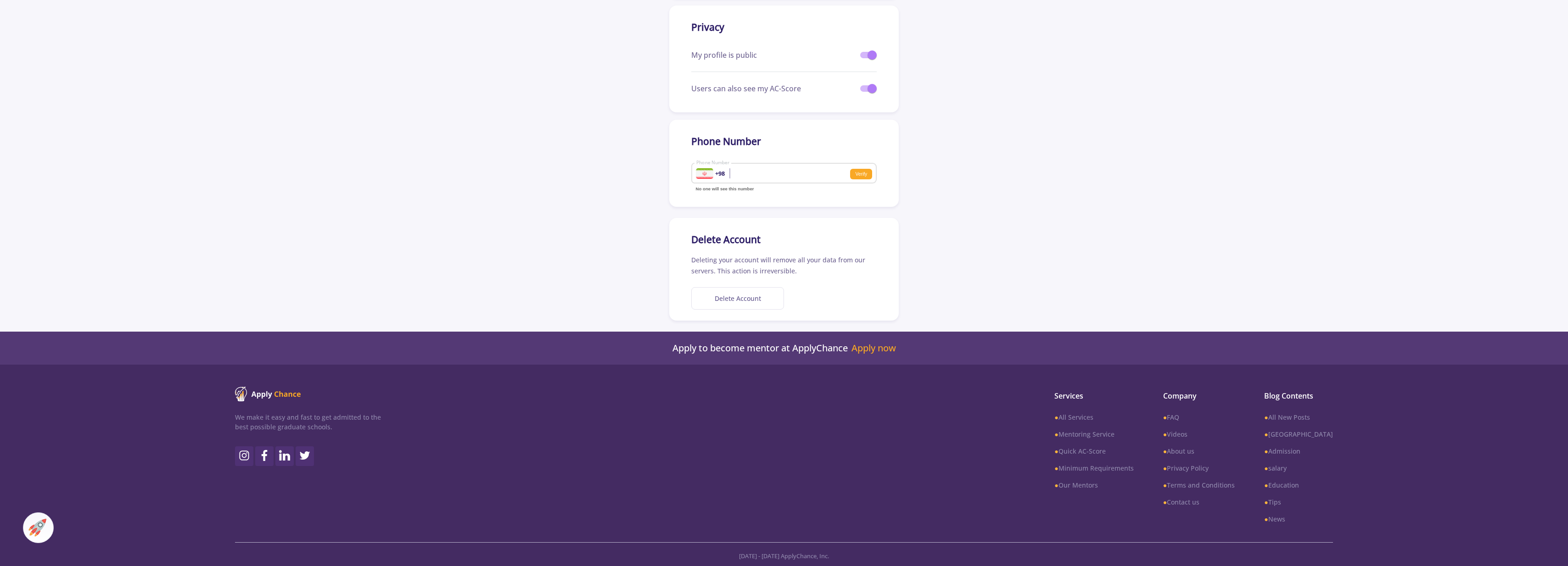
click at [741, 297] on button "Delete Account" at bounding box center [737, 298] width 93 height 22
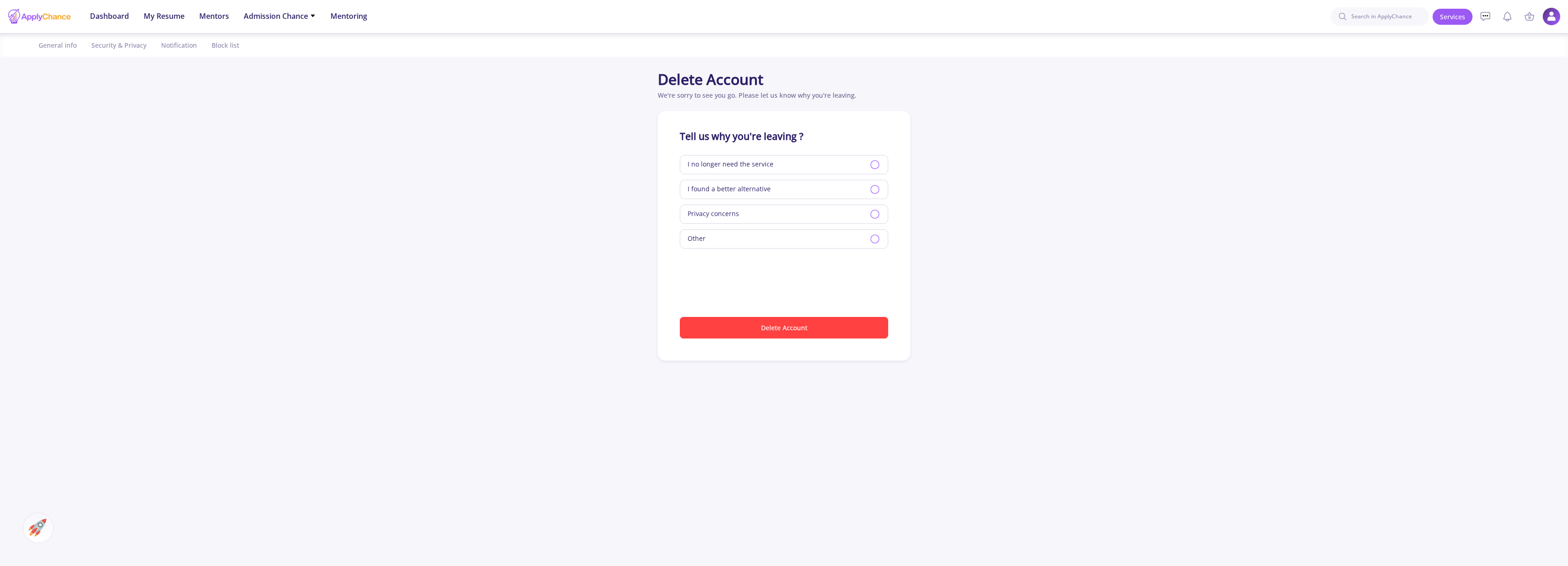
click at [861, 244] on div "Other" at bounding box center [784, 239] width 208 height 19
click at [873, 165] on icon at bounding box center [875, 164] width 11 height 11
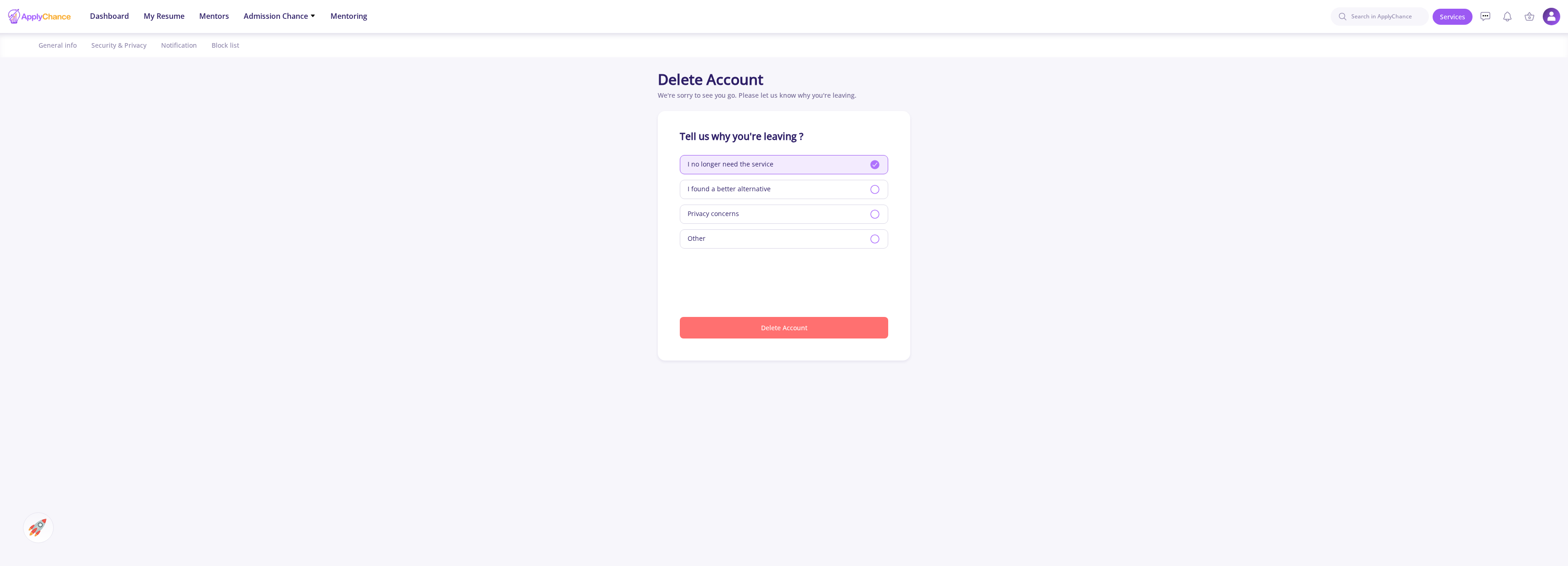
click at [779, 337] on button "Delete Account" at bounding box center [784, 328] width 208 height 21
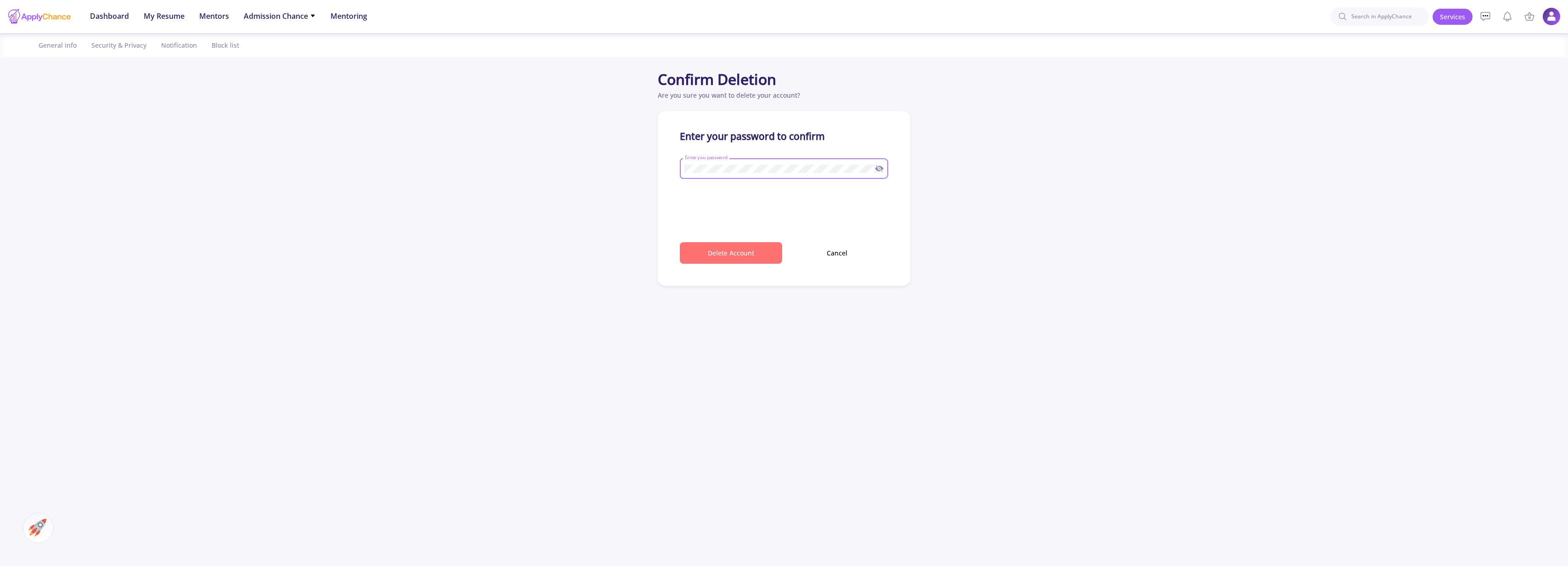
click at [696, 254] on button "Delete Account" at bounding box center [731, 253] width 102 height 21
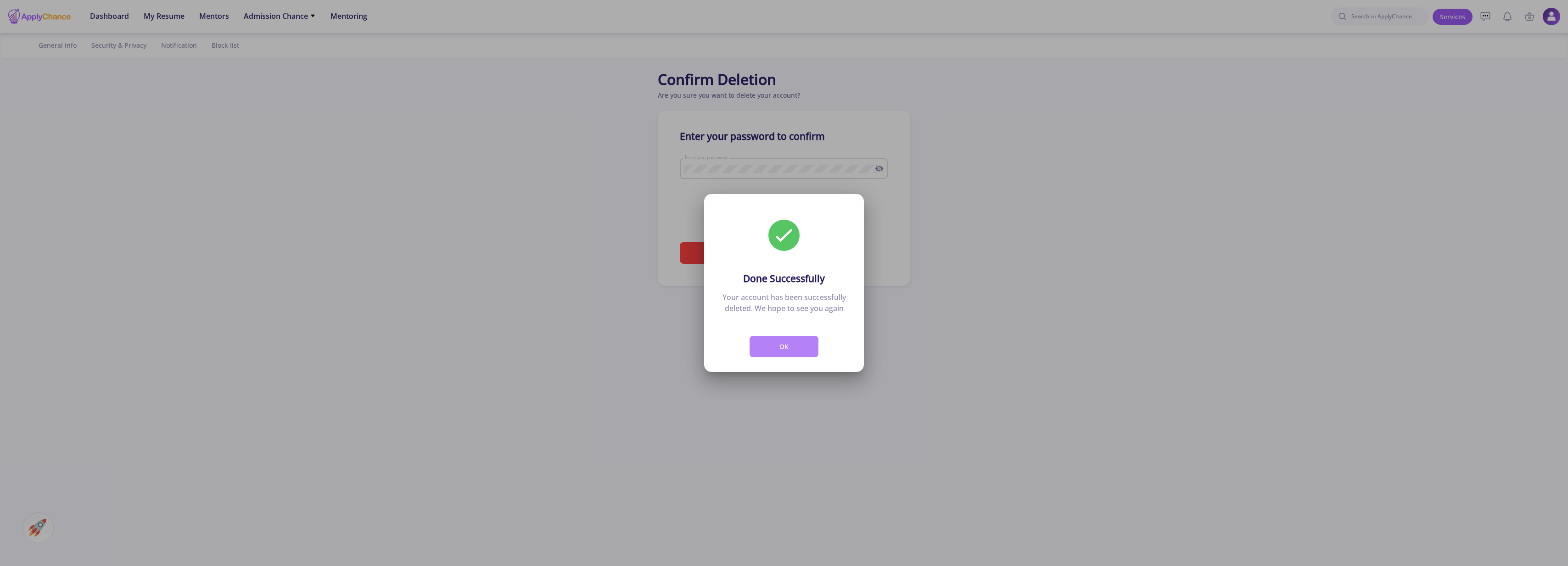
click at [762, 345] on button "OK" at bounding box center [784, 346] width 69 height 21
